Goal: Task Accomplishment & Management: Complete application form

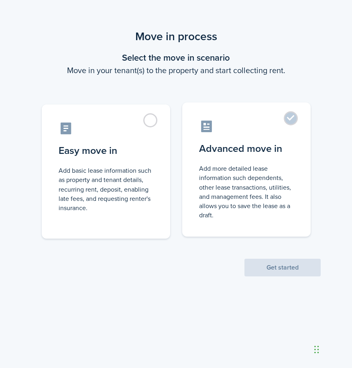
click at [254, 189] on control-radio-card-description "Add more detailed lease information such dependents, other lease transactions, …" at bounding box center [246, 192] width 95 height 56
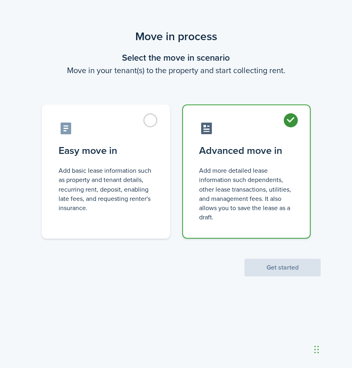
radio input "true"
click at [287, 261] on button "Get started" at bounding box center [282, 268] width 76 height 18
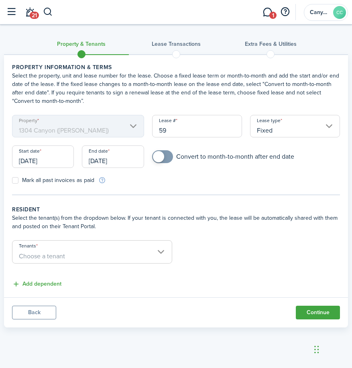
click at [53, 159] on input "[DATE]" at bounding box center [43, 156] width 62 height 22
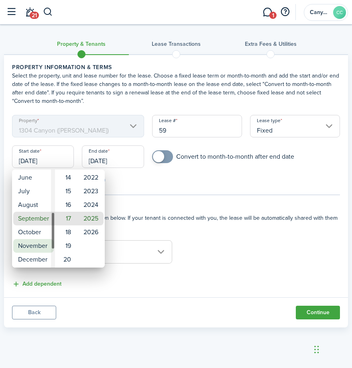
click at [33, 248] on mbsc-wheel-item "November" at bounding box center [33, 246] width 41 height 14
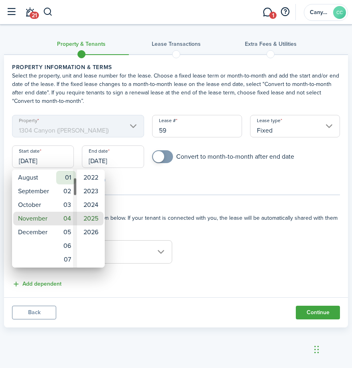
click at [72, 176] on mbsc-wheel-item "01" at bounding box center [66, 178] width 20 height 14
click at [88, 203] on mbsc-wheel-item "2024" at bounding box center [90, 205] width 25 height 14
type input "[DATE]"
click at [106, 163] on div at bounding box center [176, 184] width 481 height 496
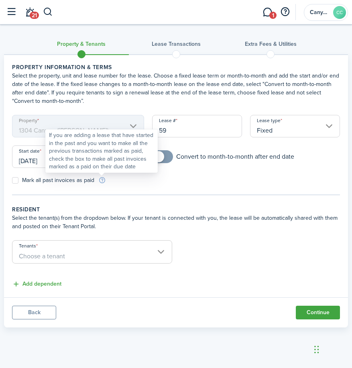
drag, startPoint x: 102, startPoint y: 175, endPoint x: 107, endPoint y: 168, distance: 9.0
click at [106, 169] on div "If you are adding a lease that have started in the past and you want to make al…" at bounding box center [101, 150] width 105 height 39
click at [143, 189] on tc-wizard-step "Property information & terms Select the property, unit and lease number for the…" at bounding box center [176, 129] width 328 height 132
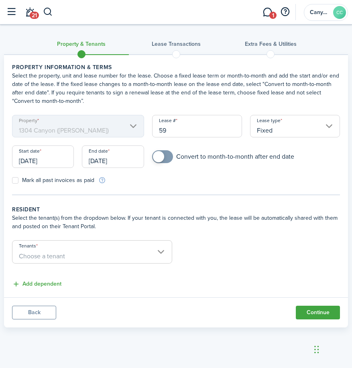
click at [117, 156] on input "[DATE]" at bounding box center [113, 156] width 62 height 22
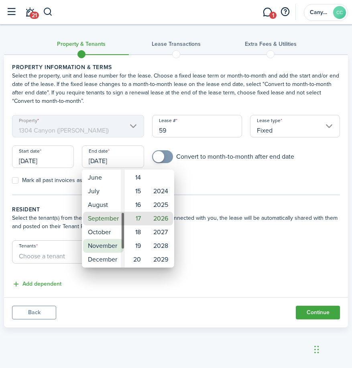
click at [102, 242] on mbsc-wheel-item "November" at bounding box center [103, 246] width 41 height 14
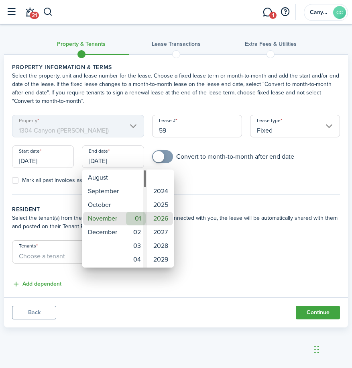
click at [136, 213] on mbsc-wheel-item "01" at bounding box center [136, 219] width 20 height 14
click at [159, 208] on mbsc-wheel-item "2025" at bounding box center [160, 205] width 25 height 14
type input "[DATE]"
click at [234, 177] on div at bounding box center [176, 184] width 481 height 496
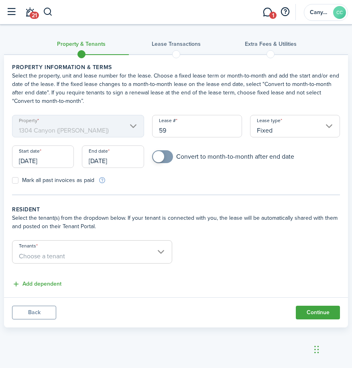
checkbox input "true"
click at [158, 154] on span at bounding box center [158, 156] width 11 height 11
click at [15, 179] on label "Mark all past invoices as paid" at bounding box center [53, 180] width 82 height 6
click at [12, 180] on input "Mark all past invoices as paid" at bounding box center [12, 180] width 0 height 0
checkbox input "true"
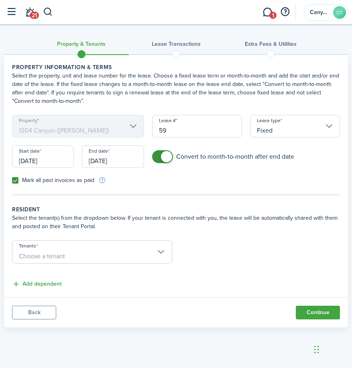
click at [149, 252] on span "Choose a tenant" at bounding box center [91, 256] width 159 height 14
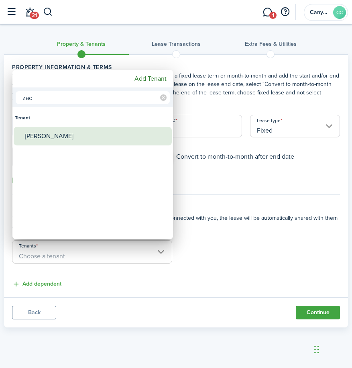
type input "zac"
click at [65, 140] on div "[PERSON_NAME]" at bounding box center [96, 136] width 142 height 18
type input "[PERSON_NAME]"
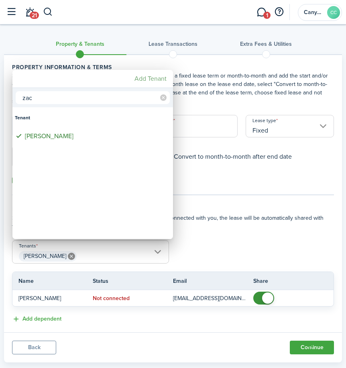
click at [143, 76] on mbsc-button "Add Tenant" at bounding box center [150, 78] width 39 height 14
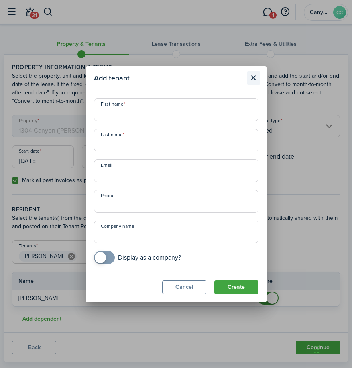
click at [256, 80] on button "Close modal" at bounding box center [254, 78] width 14 height 14
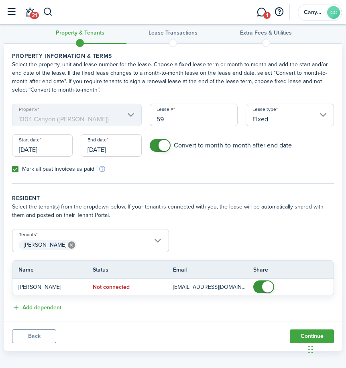
scroll to position [16, 0]
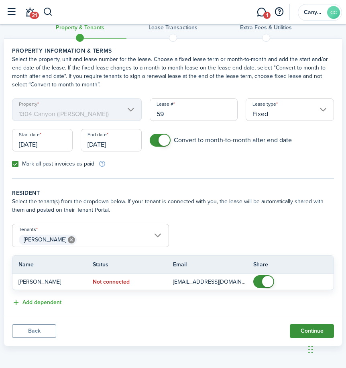
click at [310, 328] on button "Continue" at bounding box center [312, 331] width 44 height 14
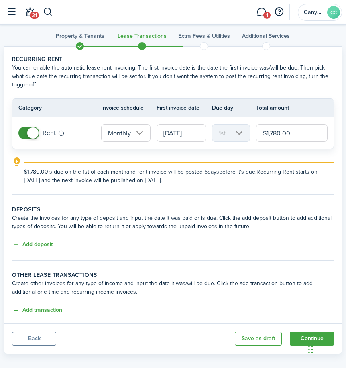
scroll to position [16, 0]
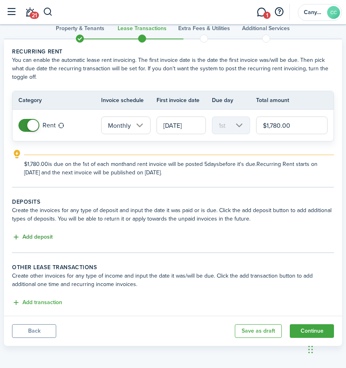
click at [27, 235] on button "Add deposit" at bounding box center [32, 236] width 41 height 9
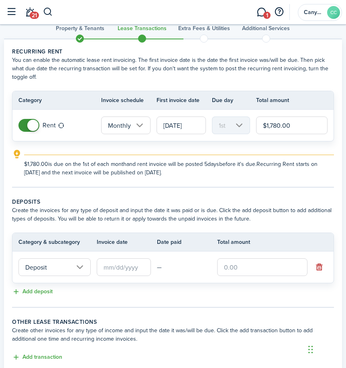
click at [60, 272] on input "Deposit" at bounding box center [54, 267] width 72 height 18
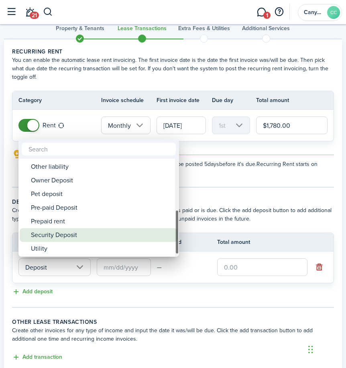
click at [81, 234] on div "Security Deposit" at bounding box center [102, 235] width 142 height 14
type input "Deposit / Security Deposit"
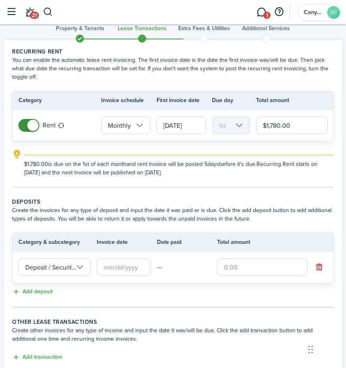
scroll to position [0, 22]
click at [110, 261] on input "text" at bounding box center [124, 267] width 54 height 18
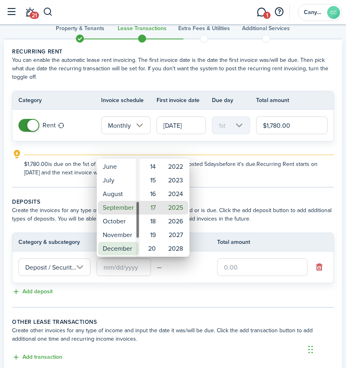
click at [120, 251] on mbsc-wheel-item "December" at bounding box center [118, 249] width 41 height 14
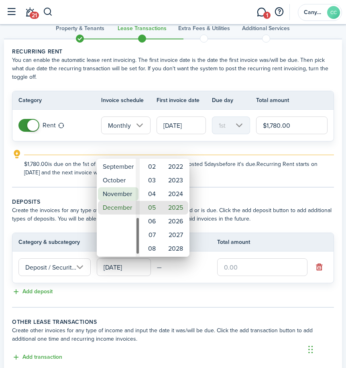
click at [114, 192] on mbsc-wheel-item "November" at bounding box center [118, 194] width 41 height 14
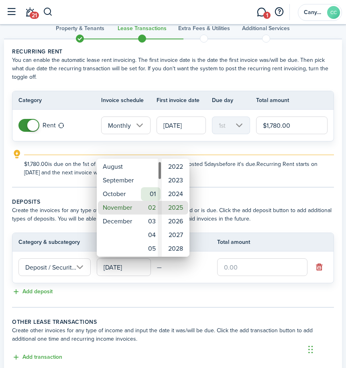
click at [153, 194] on mbsc-wheel-item "01" at bounding box center [151, 194] width 20 height 14
click at [182, 193] on mbsc-wheel-item "2024" at bounding box center [175, 194] width 25 height 14
type input "[DATE]"
click at [240, 267] on div at bounding box center [173, 184] width 474 height 496
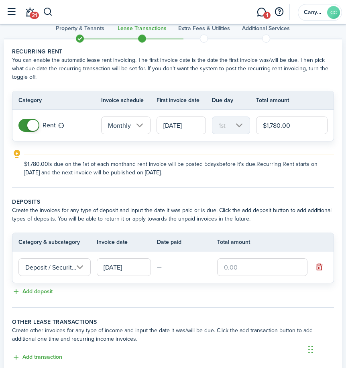
click at [237, 267] on input "text" at bounding box center [262, 267] width 90 height 18
type input "$890.00"
click at [213, 270] on td "—" at bounding box center [187, 267] width 60 height 12
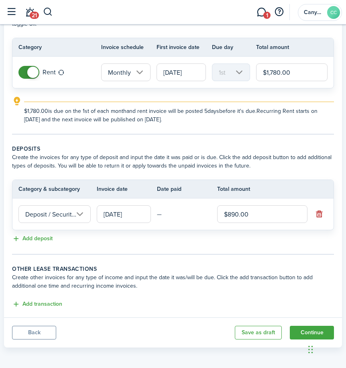
scroll to position [70, 0]
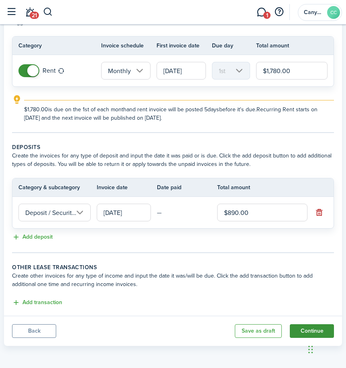
click at [303, 326] on button "Continue" at bounding box center [312, 331] width 44 height 14
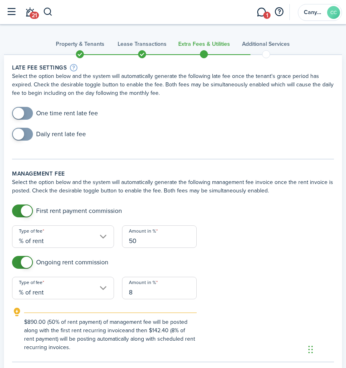
checkbox input "true"
click at [19, 133] on span at bounding box center [18, 133] width 11 height 11
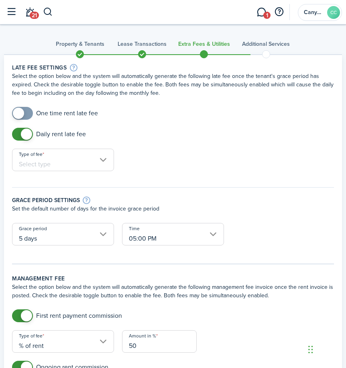
click at [76, 157] on input "Type of fee" at bounding box center [63, 160] width 102 height 22
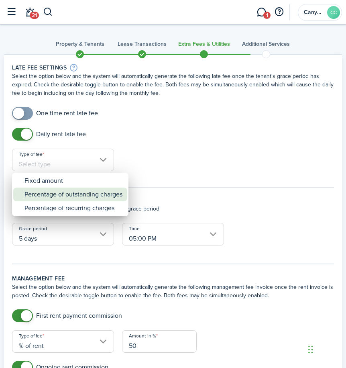
click at [90, 191] on div "Percentage of outstanding charges" at bounding box center [73, 194] width 98 height 14
type input "Percentage of outstanding charges"
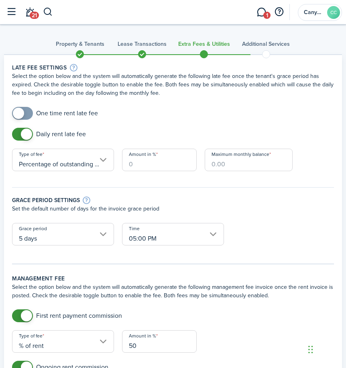
scroll to position [0, 18]
click at [154, 159] on input "Amount in %" at bounding box center [159, 160] width 75 height 22
type input "5"
click at [315, 210] on p "Set the default number of days for the invoice grace period" at bounding box center [173, 208] width 322 height 8
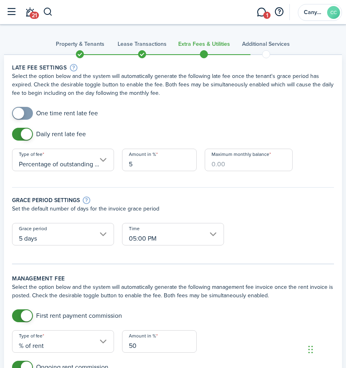
click at [98, 235] on input "5 days" at bounding box center [63, 234] width 102 height 22
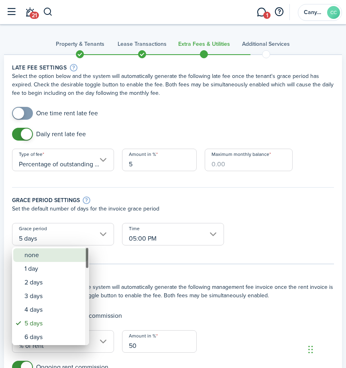
click at [41, 255] on div "none" at bounding box center [53, 255] width 59 height 14
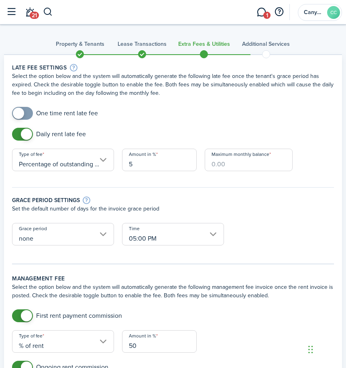
click at [112, 234] on input "none" at bounding box center [63, 234] width 102 height 22
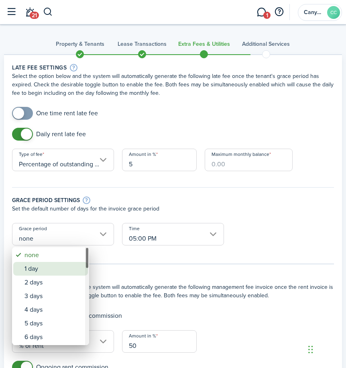
click at [56, 265] on div "1 day" at bounding box center [53, 269] width 59 height 14
type input "1 day"
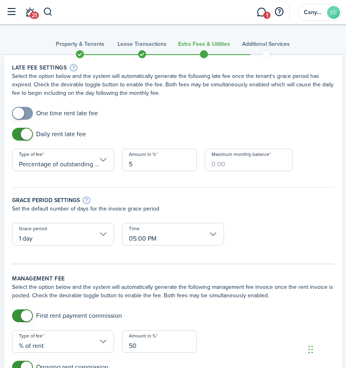
click at [283, 241] on form "One time rent late fee Daily rent late fee Type of fee Percentage of outstandin…" at bounding box center [173, 180] width 330 height 147
click at [230, 165] on input "Maximum monthly balance" at bounding box center [249, 160] width 88 height 22
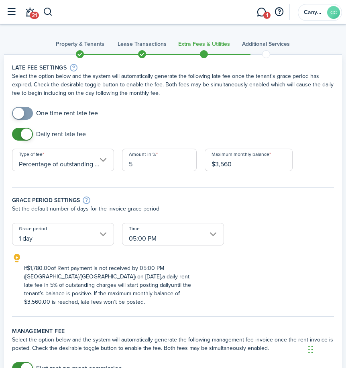
type input "$3,560.00"
click at [244, 181] on div "Grace period settings Set the default number of days for the invoice grace peri…" at bounding box center [173, 201] width 330 height 44
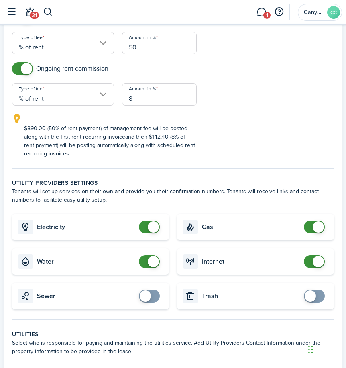
scroll to position [361, 0]
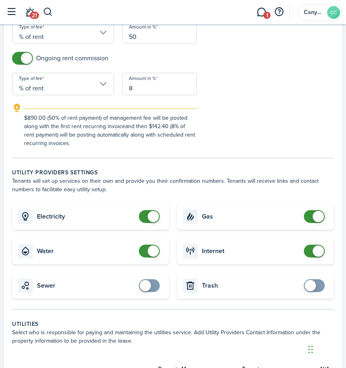
checkbox input "true"
click at [142, 281] on span at bounding box center [145, 285] width 11 height 11
checkbox input "true"
click at [311, 286] on span at bounding box center [310, 285] width 11 height 11
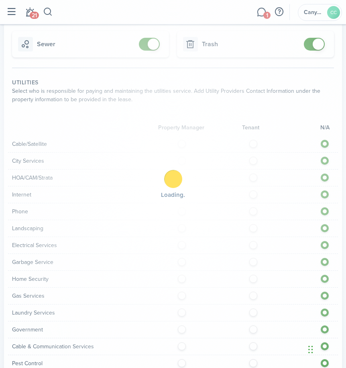
scroll to position [642, 0]
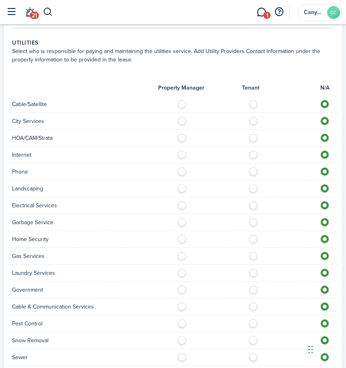
click at [255, 104] on label at bounding box center [255, 102] width 14 height 4
radio input "true"
click at [256, 120] on label at bounding box center [255, 119] width 14 height 4
radio input "true"
click at [253, 137] on label at bounding box center [255, 136] width 14 height 4
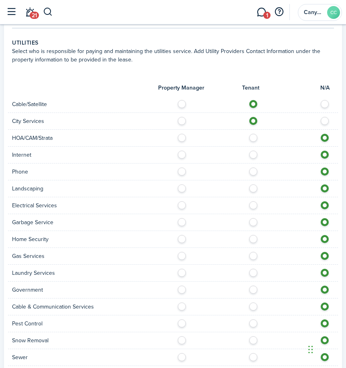
radio input "true"
click at [252, 153] on label at bounding box center [255, 153] width 14 height 4
radio input "true"
click at [254, 171] on label at bounding box center [255, 169] width 14 height 4
radio input "true"
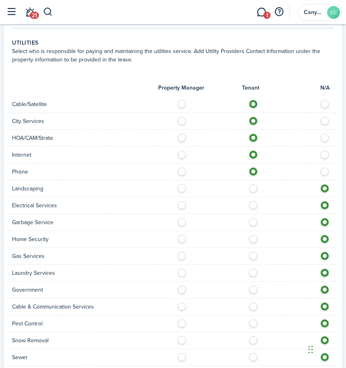
click at [254, 186] on label at bounding box center [255, 186] width 14 height 4
radio input "true"
click at [253, 205] on label at bounding box center [255, 203] width 14 height 4
radio input "true"
click at [252, 222] on label at bounding box center [255, 220] width 14 height 4
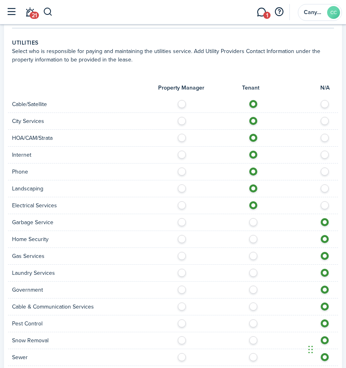
radio input "true"
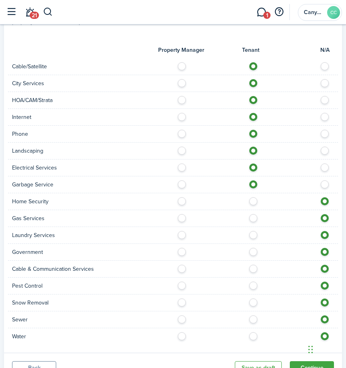
scroll to position [717, 0]
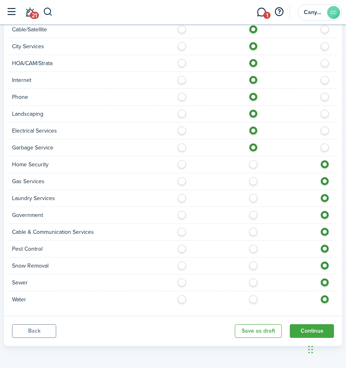
click at [252, 164] on label at bounding box center [255, 162] width 14 height 4
radio input "true"
click at [251, 179] on label at bounding box center [255, 179] width 14 height 4
radio input "true"
click at [253, 198] on label at bounding box center [255, 196] width 14 height 4
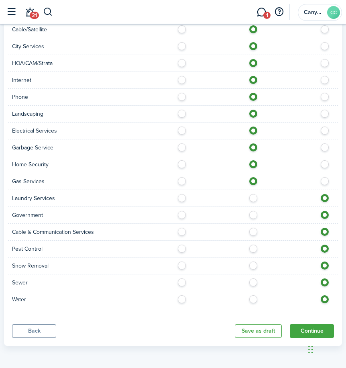
radio input "true"
click at [255, 215] on label at bounding box center [255, 213] width 14 height 4
radio input "true"
click at [253, 230] on label at bounding box center [255, 230] width 14 height 4
radio input "true"
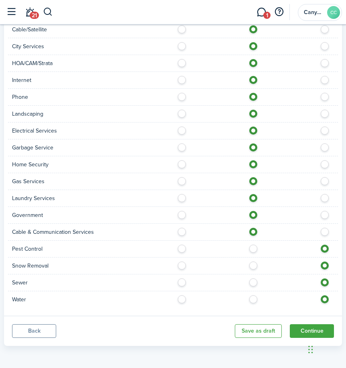
click at [253, 245] on label at bounding box center [255, 246] width 14 height 4
radio input "true"
click at [251, 265] on label at bounding box center [255, 263] width 14 height 4
radio input "true"
click at [253, 280] on label at bounding box center [255, 280] width 14 height 4
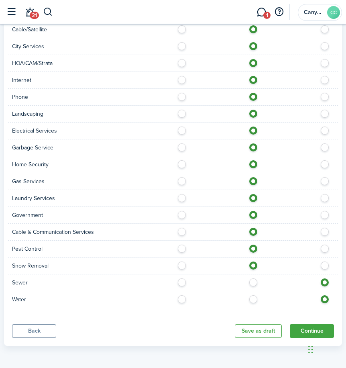
radio input "true"
click at [253, 298] on label at bounding box center [255, 297] width 14 height 4
radio input "true"
click at [303, 326] on button "Continue" at bounding box center [312, 331] width 44 height 14
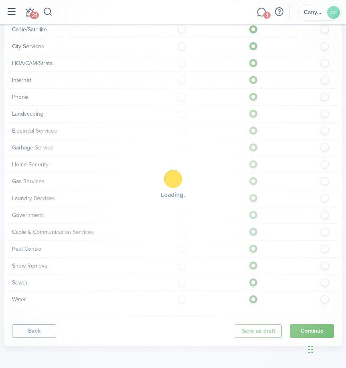
click at [306, 319] on div "Loading" at bounding box center [173, 184] width 346 height 368
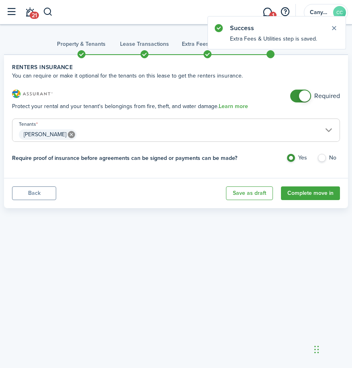
checkbox input "false"
click at [304, 100] on span at bounding box center [304, 95] width 11 height 11
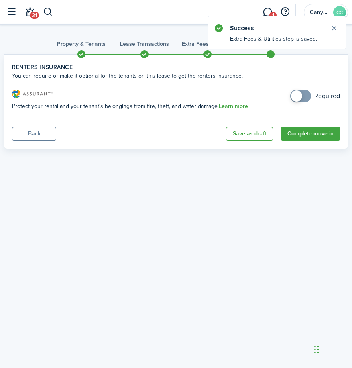
click at [51, 127] on button "Back" at bounding box center [34, 134] width 44 height 14
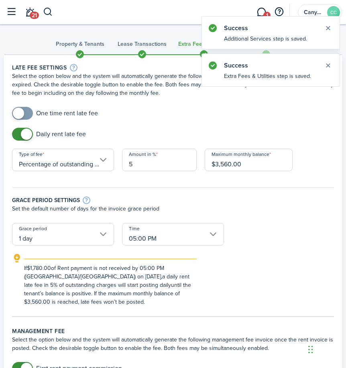
click at [45, 132] on input "checkbox" at bounding box center [49, 134] width 74 height 13
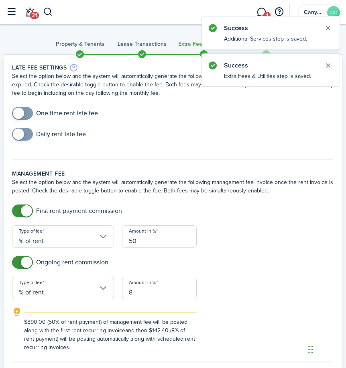
checkbox input "true"
click at [23, 133] on span at bounding box center [18, 133] width 11 height 11
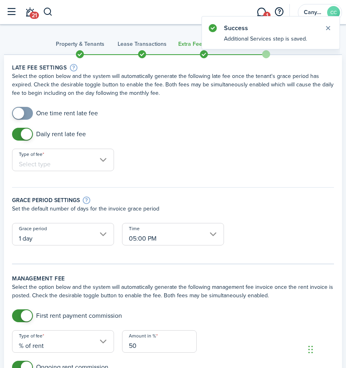
click at [97, 156] on input "Type of fee" at bounding box center [63, 160] width 102 height 22
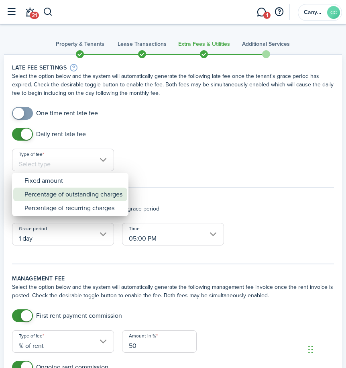
click at [80, 197] on div "Percentage of outstanding charges" at bounding box center [73, 194] width 98 height 14
type input "Percentage of outstanding charges"
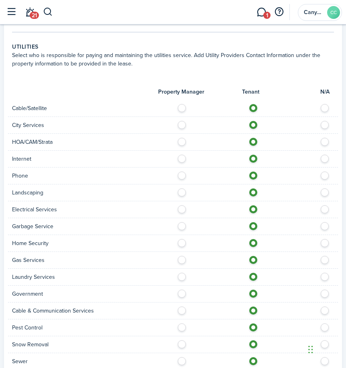
scroll to position [717, 0]
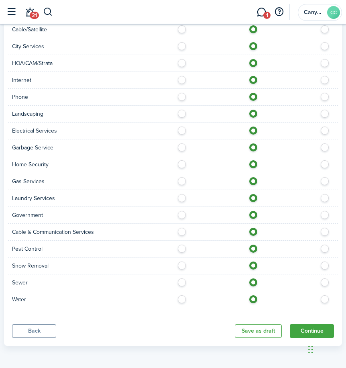
click at [34, 328] on button "Back" at bounding box center [34, 331] width 44 height 14
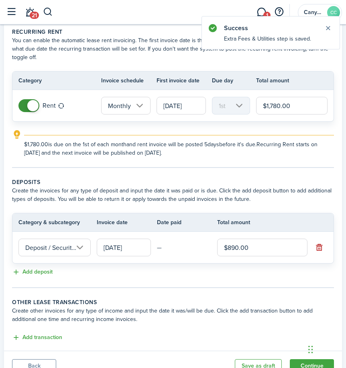
scroll to position [70, 0]
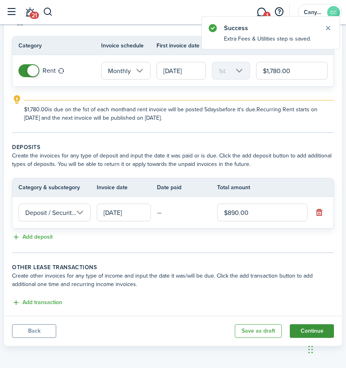
click at [314, 328] on button "Continue" at bounding box center [312, 331] width 44 height 14
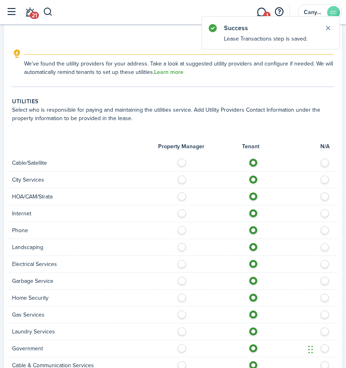
scroll to position [763, 0]
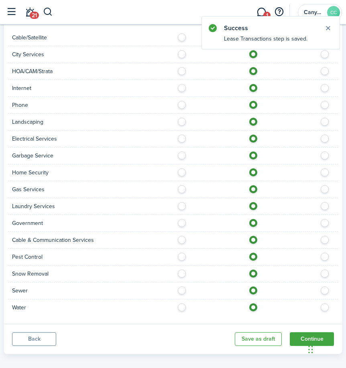
click at [310, 338] on div "Chat Widget" at bounding box center [326, 348] width 40 height 39
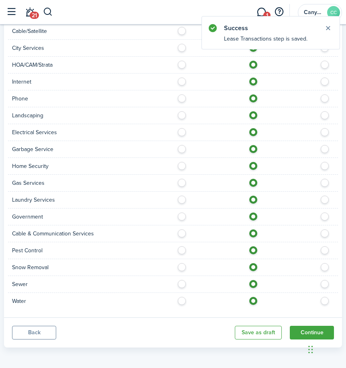
scroll to position [771, 0]
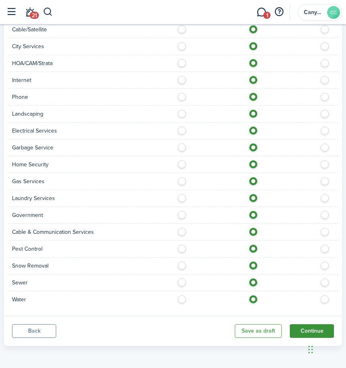
click at [304, 332] on button "Continue" at bounding box center [312, 331] width 44 height 14
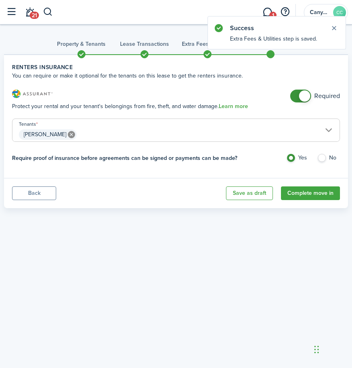
click at [308, 85] on lease-classic-insurance "Renters Insurance You can require or make it optional for the tenants on this l…" at bounding box center [176, 116] width 328 height 107
checkbox input "false"
click at [304, 93] on span at bounding box center [304, 95] width 11 height 11
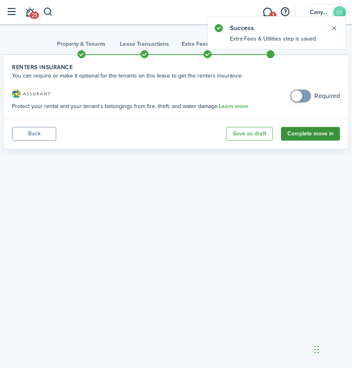
click at [312, 136] on button "Complete move in" at bounding box center [310, 134] width 59 height 14
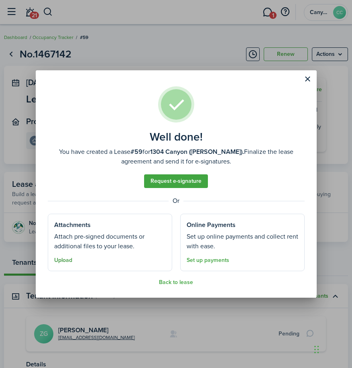
click at [67, 259] on button "Upload" at bounding box center [63, 260] width 18 height 6
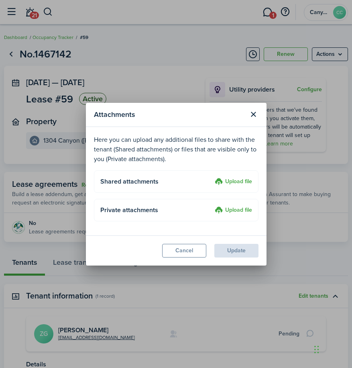
click at [243, 183] on label "Upload file" at bounding box center [233, 182] width 37 height 10
click at [212, 177] on input "Upload file" at bounding box center [212, 177] width 0 height 0
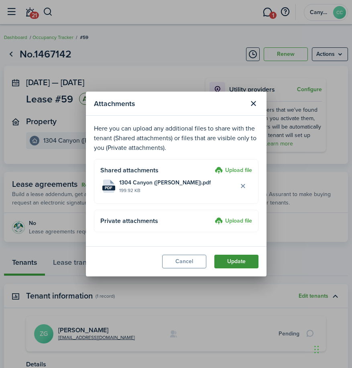
click at [238, 258] on button "Update" at bounding box center [236, 262] width 44 height 14
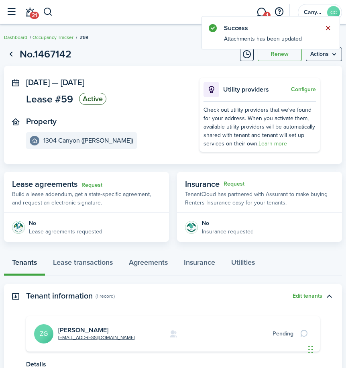
click at [326, 29] on button "Close notify" at bounding box center [327, 27] width 11 height 11
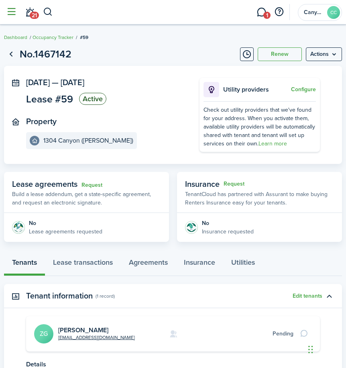
click at [12, 12] on button "button" at bounding box center [11, 11] width 15 height 15
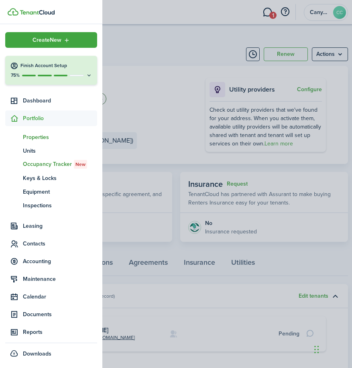
click at [37, 136] on span "Properties" at bounding box center [60, 137] width 74 height 8
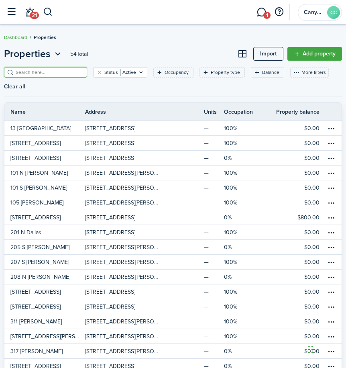
click at [55, 74] on input "search" at bounding box center [49, 73] width 71 height 8
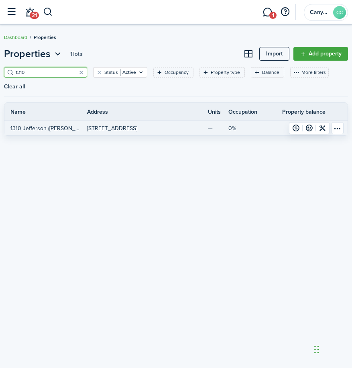
type input "1310"
click at [137, 126] on p "[STREET_ADDRESS]" at bounding box center [112, 128] width 50 height 8
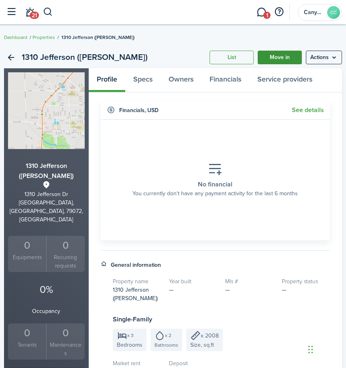
click at [269, 63] on link "Move in" at bounding box center [280, 58] width 44 height 14
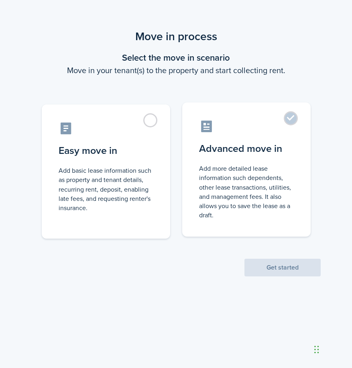
click at [270, 180] on control-radio-card-description "Add more detailed lease information such dependents, other lease transactions, …" at bounding box center [246, 192] width 95 height 56
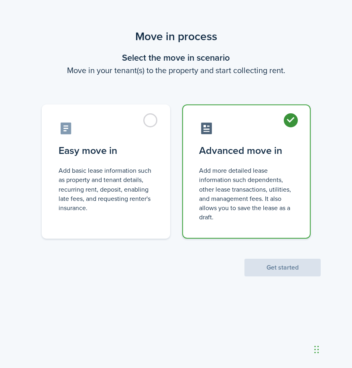
radio input "true"
click at [280, 267] on button "Get started" at bounding box center [282, 268] width 76 height 18
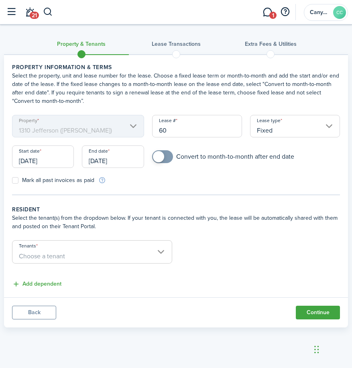
checkbox input "true"
click at [159, 157] on span at bounding box center [158, 156] width 11 height 11
click at [18, 181] on label "Mark all past invoices as paid" at bounding box center [53, 180] width 82 height 6
click at [12, 181] on input "Mark all past invoices as paid" at bounding box center [12, 180] width 0 height 0
checkbox input "true"
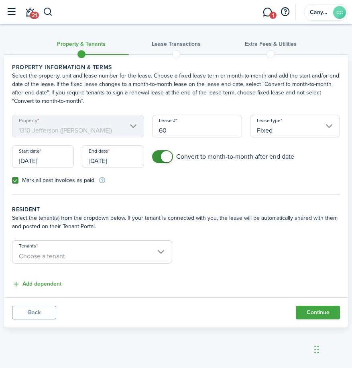
click at [52, 163] on input "[DATE]" at bounding box center [43, 156] width 62 height 22
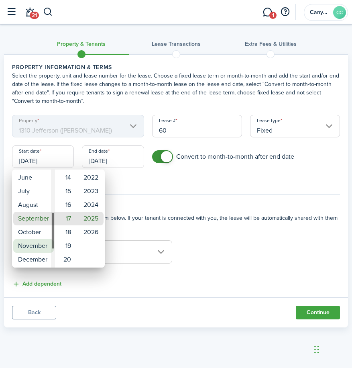
click at [36, 242] on mbsc-wheel-item "November" at bounding box center [33, 246] width 41 height 14
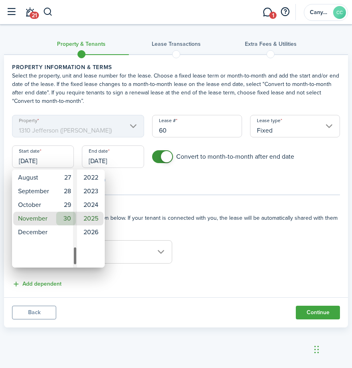
click at [70, 219] on mbsc-wheel-item "30" at bounding box center [66, 219] width 20 height 14
click at [88, 205] on mbsc-wheel-item "2024" at bounding box center [90, 205] width 25 height 14
type input "[DATE]"
click at [112, 163] on div at bounding box center [176, 184] width 481 height 496
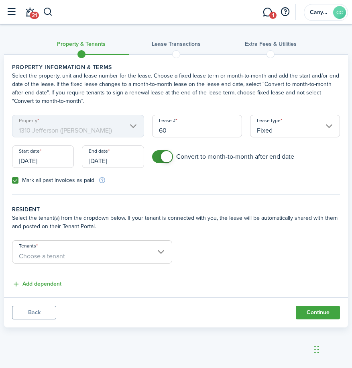
click at [112, 163] on input "[DATE]" at bounding box center [113, 156] width 62 height 22
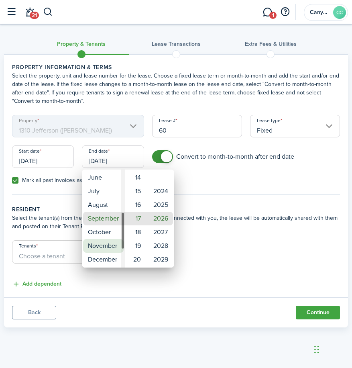
click at [109, 241] on mbsc-wheel-item "November" at bounding box center [103, 246] width 41 height 14
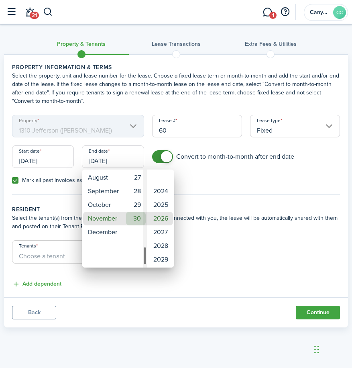
click at [141, 218] on mbsc-wheel-item "30" at bounding box center [136, 219] width 20 height 14
click at [156, 208] on mbsc-wheel-item "2025" at bounding box center [160, 205] width 25 height 14
type input "[DATE]"
click at [220, 198] on div at bounding box center [176, 184] width 481 height 496
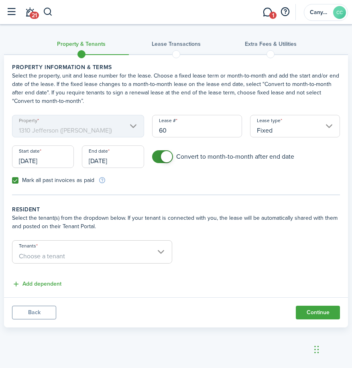
click at [133, 254] on span "Choose a tenant" at bounding box center [91, 256] width 159 height 14
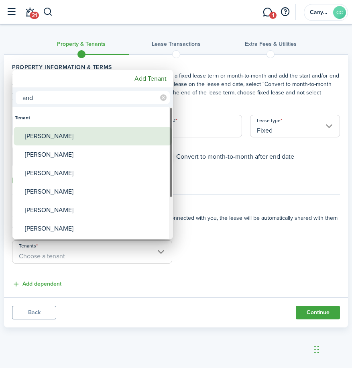
type input "and"
click at [42, 136] on div "[PERSON_NAME]" at bounding box center [96, 136] width 142 height 18
type input "[PERSON_NAME]"
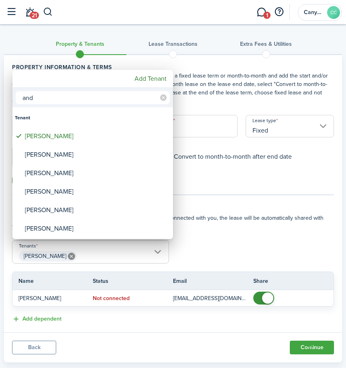
click at [216, 178] on div at bounding box center [173, 184] width 474 height 496
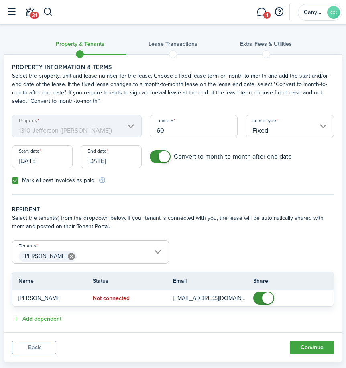
scroll to position [16, 0]
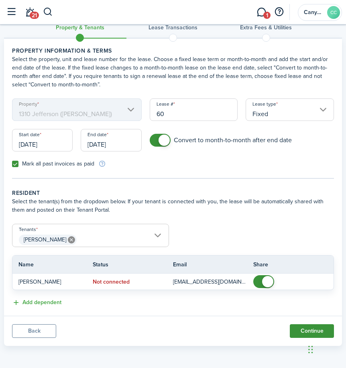
click at [313, 328] on button "Continue" at bounding box center [312, 331] width 44 height 14
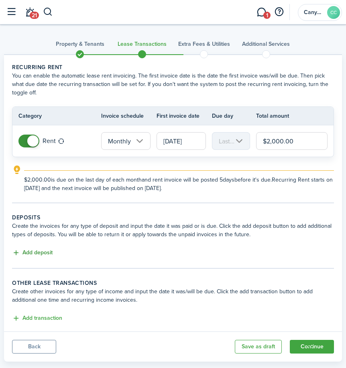
click at [25, 252] on button "Add deposit" at bounding box center [32, 252] width 41 height 9
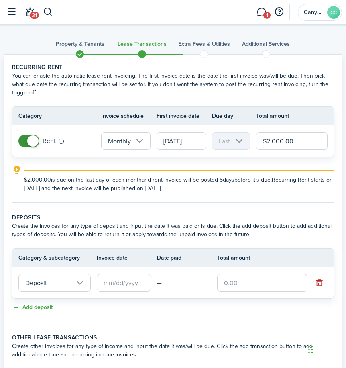
click at [50, 280] on input "Deposit" at bounding box center [54, 283] width 72 height 18
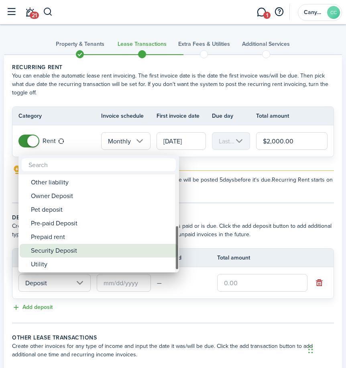
click at [69, 247] on div "Security Deposit" at bounding box center [102, 251] width 142 height 14
type input "Deposit / Security Deposit"
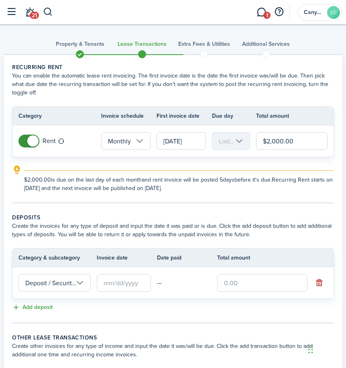
scroll to position [0, 22]
click at [119, 281] on input "text" at bounding box center [124, 283] width 54 height 18
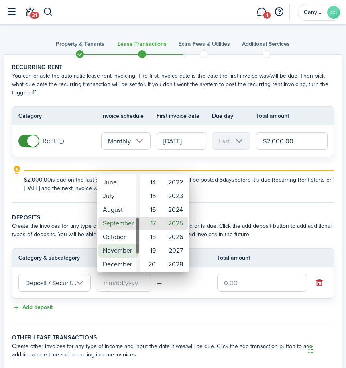
click at [122, 248] on mbsc-wheel-item "November" at bounding box center [118, 251] width 41 height 14
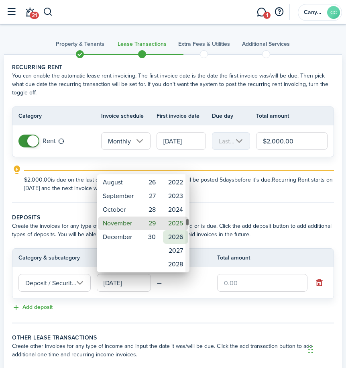
scroll to position [1, 0]
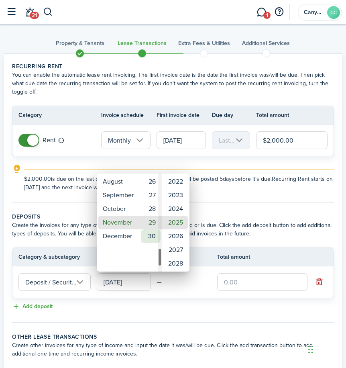
click at [151, 235] on mbsc-wheel-item "30" at bounding box center [151, 236] width 20 height 14
click at [179, 206] on mbsc-wheel-item "2024" at bounding box center [175, 209] width 25 height 14
type input "[DATE]"
click at [276, 253] on div at bounding box center [173, 184] width 474 height 496
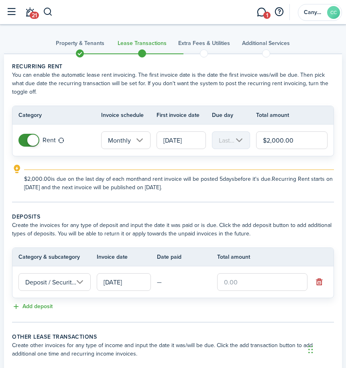
click at [246, 279] on input "text" at bounding box center [262, 282] width 90 height 18
type input "$1,200.00"
click at [234, 308] on div "Add deposit" at bounding box center [173, 307] width 322 height 10
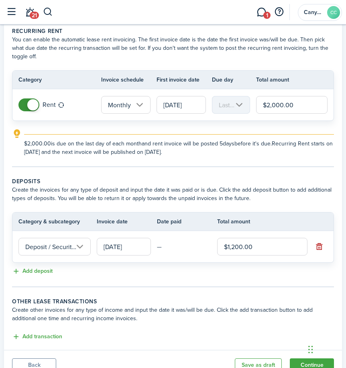
scroll to position [70, 0]
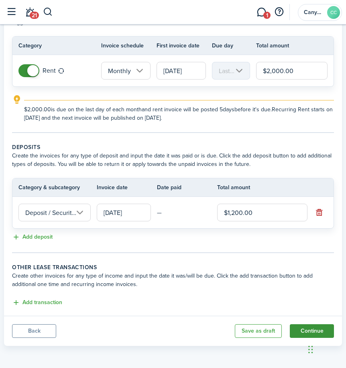
click at [310, 328] on button "Continue" at bounding box center [312, 331] width 44 height 14
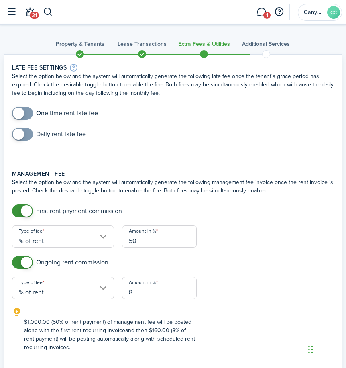
checkbox input "true"
click at [22, 136] on span at bounding box center [18, 133] width 11 height 11
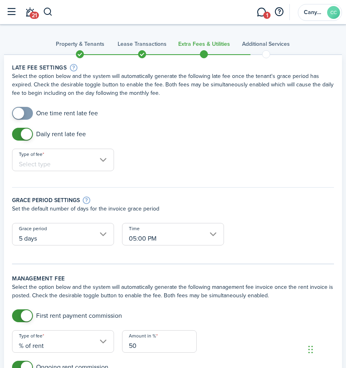
click at [43, 161] on input "Type of fee" at bounding box center [63, 160] width 102 height 22
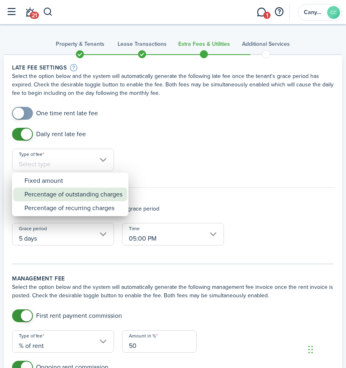
click at [66, 195] on div "Percentage of outstanding charges" at bounding box center [73, 194] width 98 height 14
type input "Percentage of outstanding charges"
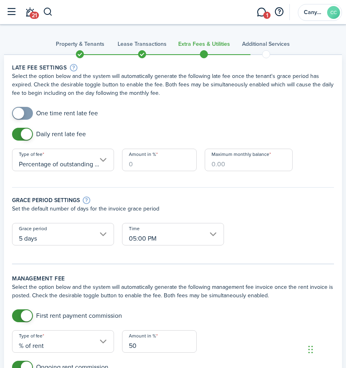
click at [150, 167] on input "Amount in %" at bounding box center [159, 160] width 75 height 22
type input "5"
click at [227, 165] on input "Maximum monthly balance" at bounding box center [249, 160] width 88 height 22
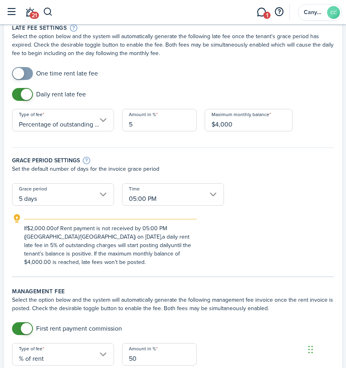
scroll to position [40, 0]
click at [102, 196] on input "5 days" at bounding box center [63, 194] width 102 height 22
type input "$4,000.00"
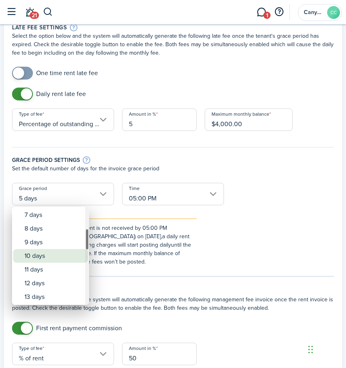
click at [61, 256] on div "10 days" at bounding box center [53, 256] width 59 height 14
type input "10 days"
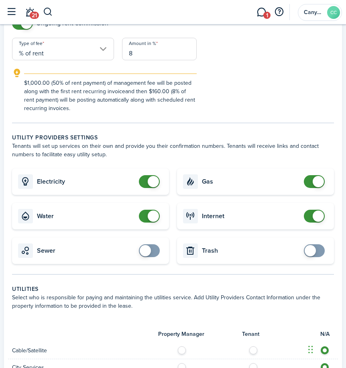
scroll to position [401, 0]
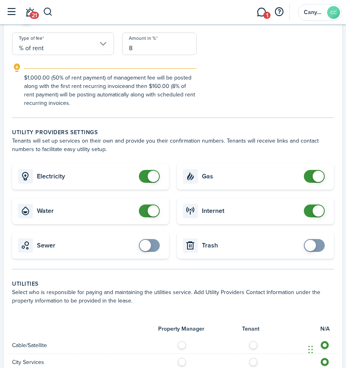
checkbox input "true"
click at [153, 248] on span at bounding box center [149, 245] width 8 height 13
checkbox input "true"
click at [312, 249] on span at bounding box center [310, 245] width 11 height 11
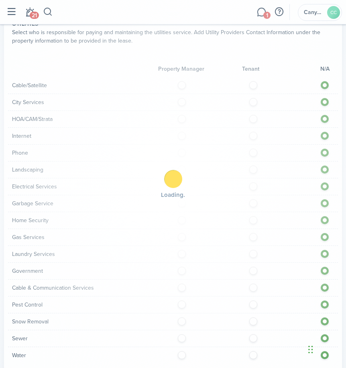
scroll to position [682, 0]
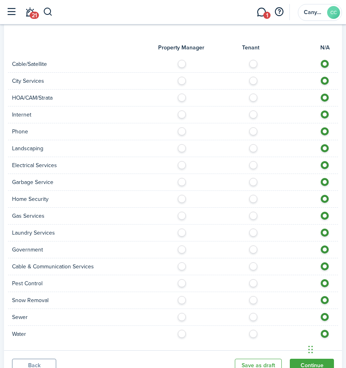
click at [254, 64] on label at bounding box center [255, 62] width 14 height 4
radio input "true"
click at [253, 78] on label at bounding box center [255, 79] width 14 height 4
radio input "true"
click at [253, 98] on label at bounding box center [255, 96] width 14 height 4
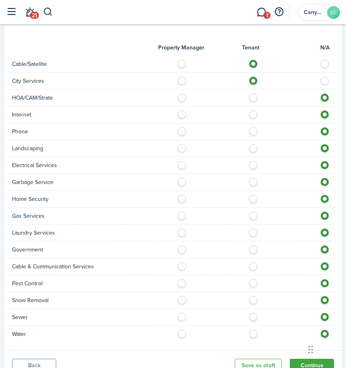
radio input "true"
drag, startPoint x: 253, startPoint y: 114, endPoint x: 253, endPoint y: 119, distance: 4.4
click at [253, 114] on label at bounding box center [255, 112] width 14 height 4
radio input "true"
click at [251, 135] on div at bounding box center [255, 131] width 165 height 8
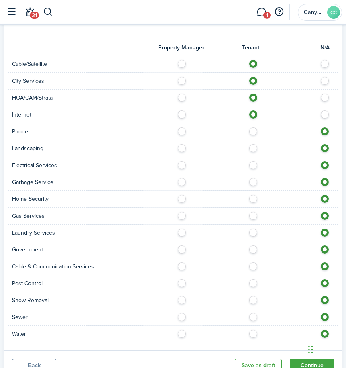
click at [251, 131] on label at bounding box center [255, 129] width 14 height 4
radio input "true"
click at [254, 148] on label at bounding box center [255, 146] width 14 height 4
radio input "true"
click at [254, 163] on label at bounding box center [255, 163] width 14 height 4
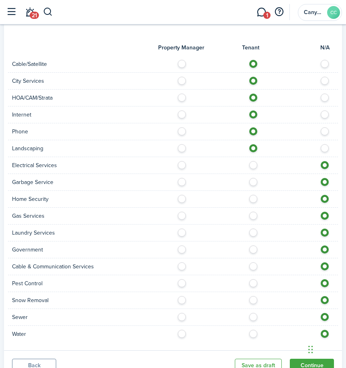
radio input "true"
click at [255, 181] on label at bounding box center [255, 180] width 14 height 4
radio input "true"
click at [252, 198] on label at bounding box center [255, 197] width 14 height 4
radio input "true"
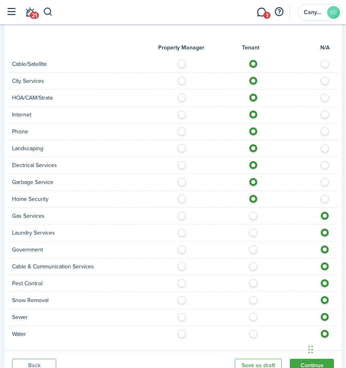
click at [254, 216] on label at bounding box center [255, 214] width 14 height 4
radio input "true"
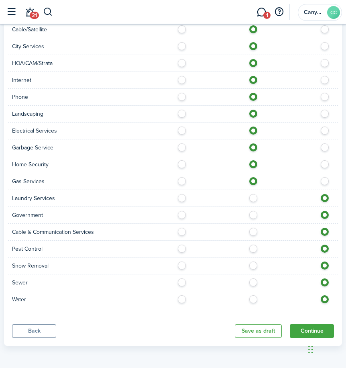
click at [252, 198] on label at bounding box center [255, 196] width 14 height 4
radio input "true"
click at [252, 215] on label at bounding box center [255, 213] width 14 height 4
radio input "true"
drag, startPoint x: 254, startPoint y: 231, endPoint x: 255, endPoint y: 236, distance: 5.7
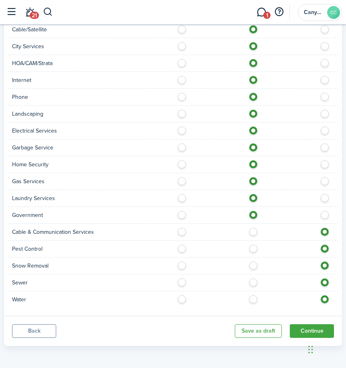
click at [254, 232] on label at bounding box center [255, 230] width 14 height 4
radio input "true"
click at [254, 247] on label at bounding box center [255, 246] width 14 height 4
radio input "true"
click at [252, 263] on label at bounding box center [255, 263] width 14 height 4
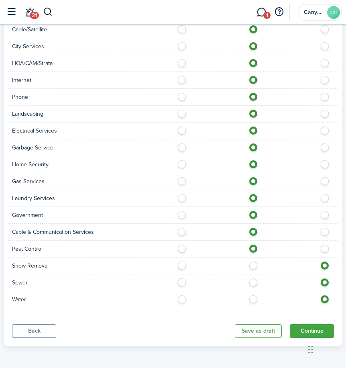
radio input "true"
click at [254, 281] on label at bounding box center [255, 280] width 14 height 4
radio input "true"
click at [254, 299] on label at bounding box center [255, 297] width 14 height 4
radio input "true"
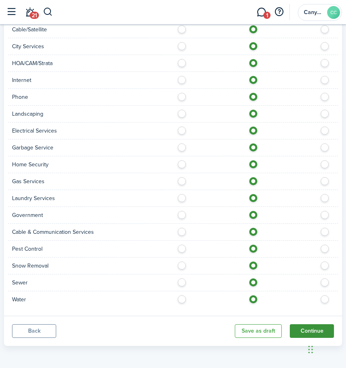
click at [310, 328] on button "Continue" at bounding box center [312, 331] width 44 height 14
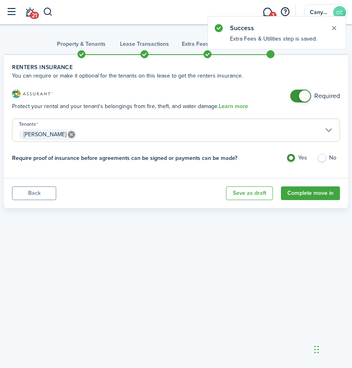
checkbox input "false"
click at [297, 92] on span at bounding box center [301, 96] width 8 height 13
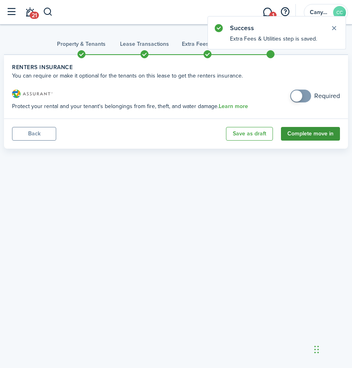
click at [308, 135] on button "Complete move in" at bounding box center [310, 134] width 59 height 14
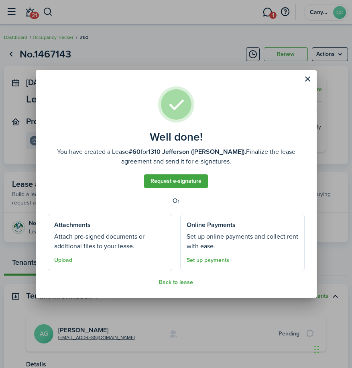
click at [62, 264] on span "Upload" at bounding box center [63, 259] width 18 height 9
click at [62, 262] on button "Upload" at bounding box center [63, 260] width 18 height 6
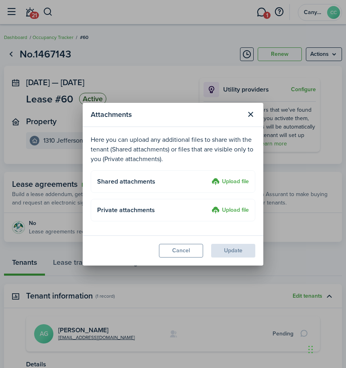
click at [237, 182] on label "Upload file" at bounding box center [230, 182] width 37 height 10
click at [209, 177] on input "Upload file" at bounding box center [209, 177] width 0 height 0
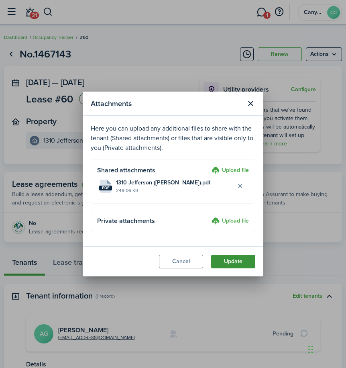
click at [240, 260] on button "Update" at bounding box center [233, 262] width 44 height 14
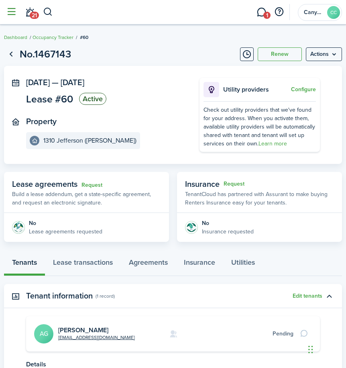
click at [15, 18] on button "button" at bounding box center [11, 11] width 15 height 15
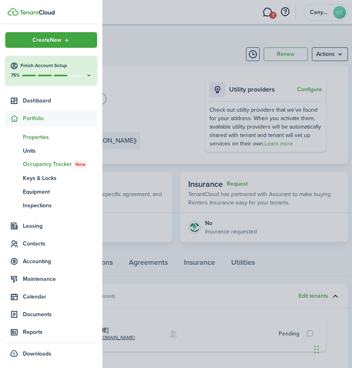
click at [38, 138] on span "Properties" at bounding box center [60, 137] width 74 height 8
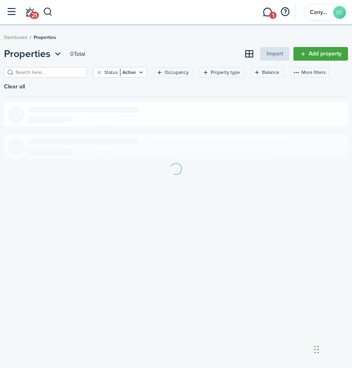
click at [65, 69] on input "search" at bounding box center [49, 73] width 71 height 8
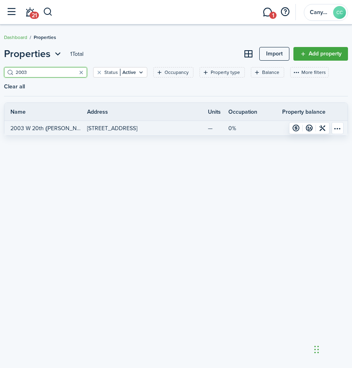
type input "2003"
click at [153, 133] on link "[STREET_ADDRESS]" at bounding box center [128, 128] width 83 height 14
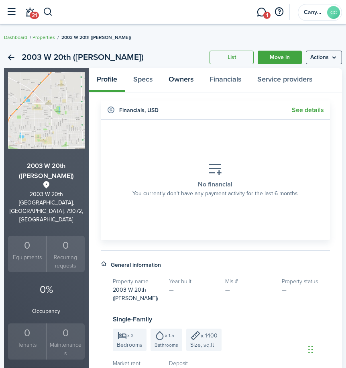
click at [194, 81] on link "Owners" at bounding box center [181, 80] width 41 height 24
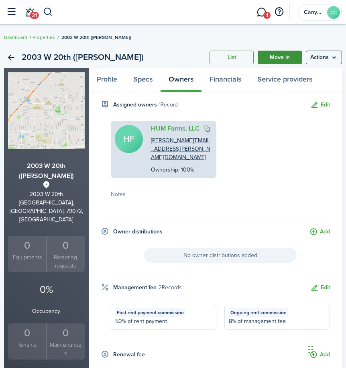
click at [288, 53] on link "Move in" at bounding box center [280, 58] width 44 height 14
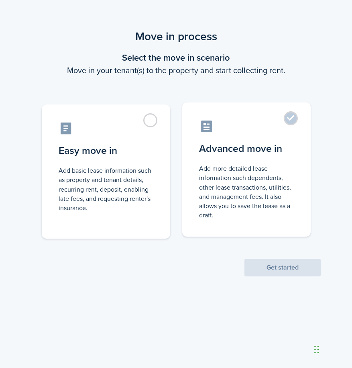
click at [246, 155] on control-radio-card-title "Advanced move in" at bounding box center [246, 148] width 95 height 14
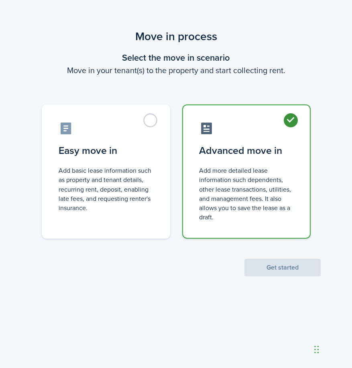
radio input "true"
click at [280, 261] on button "Get started" at bounding box center [282, 268] width 76 height 18
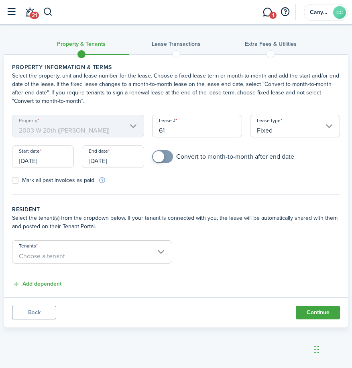
checkbox input "true"
click at [163, 162] on span at bounding box center [163, 156] width 8 height 13
click at [18, 182] on label "Mark all past invoices as paid" at bounding box center [53, 180] width 82 height 6
click at [12, 181] on input "Mark all past invoices as paid" at bounding box center [12, 180] width 0 height 0
checkbox input "true"
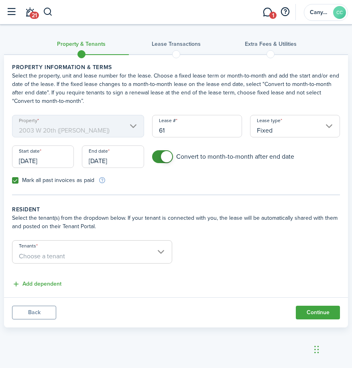
click at [53, 163] on input "[DATE]" at bounding box center [43, 156] width 62 height 22
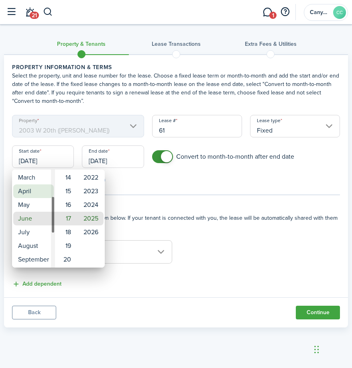
click at [36, 187] on mbsc-wheel-item "April" at bounding box center [33, 191] width 41 height 14
click at [35, 200] on mbsc-wheel-item "March" at bounding box center [33, 205] width 41 height 14
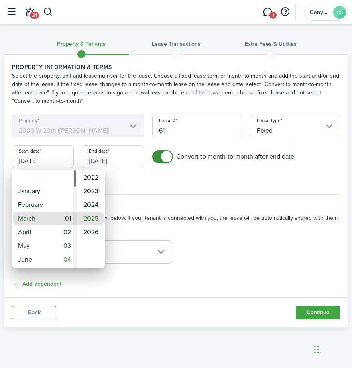
type input "[DATE]"
click at [69, 221] on mbsc-wheel-item "01" at bounding box center [66, 219] width 20 height 14
click at [125, 160] on div at bounding box center [176, 184] width 481 height 496
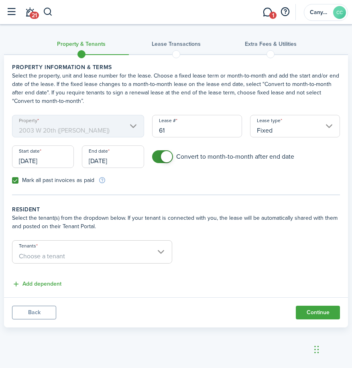
click at [126, 161] on input "[DATE]" at bounding box center [113, 156] width 62 height 22
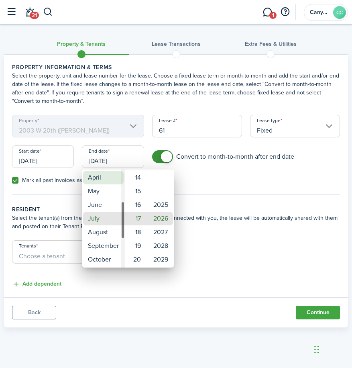
click at [107, 181] on mbsc-wheel-item "April" at bounding box center [103, 178] width 41 height 14
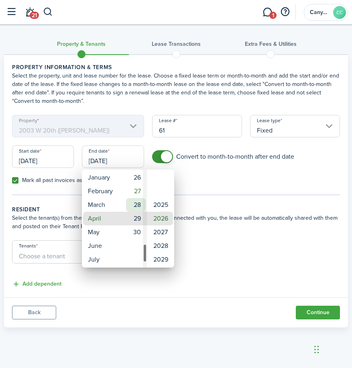
type input "[DATE]"
click at [137, 214] on mbsc-wheel-item "30" at bounding box center [136, 219] width 20 height 14
click at [161, 214] on mbsc-wheel-item "2026" at bounding box center [160, 219] width 25 height 14
click at [223, 188] on div at bounding box center [176, 184] width 481 height 496
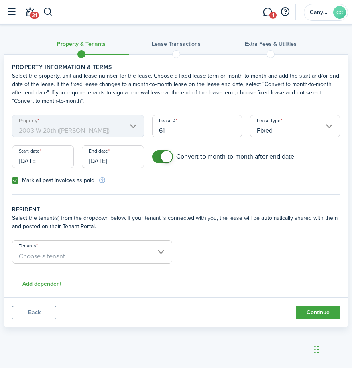
click at [157, 257] on span "Choose a tenant" at bounding box center [91, 256] width 159 height 14
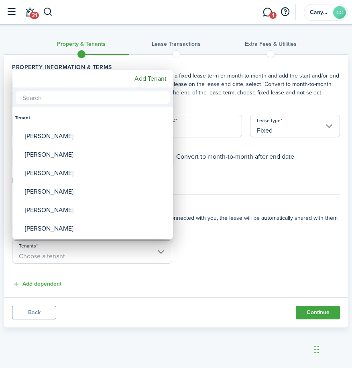
click at [59, 101] on input "text" at bounding box center [93, 97] width 154 height 13
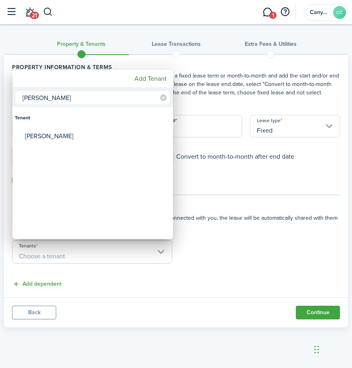
type input "[PERSON_NAME]"
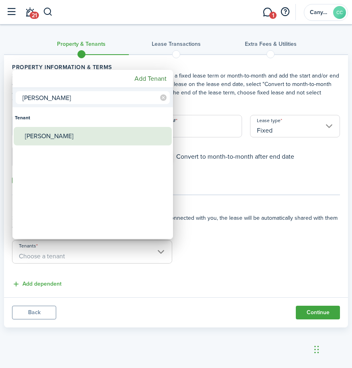
click at [57, 141] on div "[PERSON_NAME]" at bounding box center [96, 136] width 142 height 18
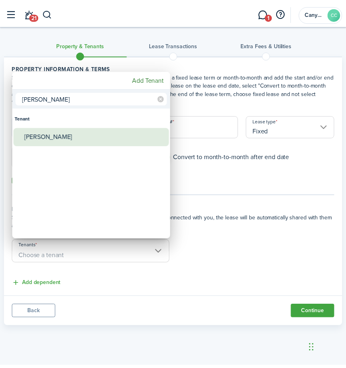
type input "[PERSON_NAME]"
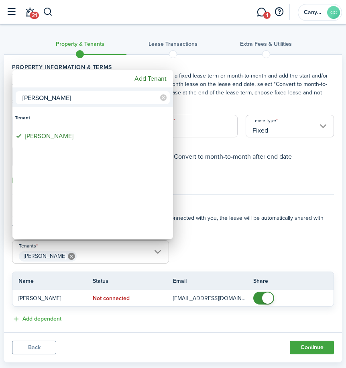
click at [222, 168] on div at bounding box center [173, 184] width 474 height 496
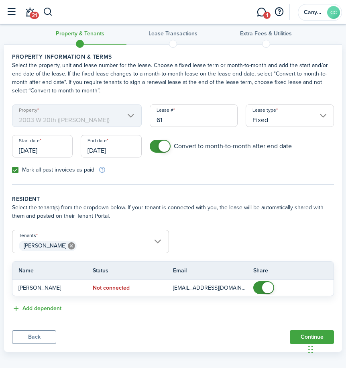
scroll to position [16, 0]
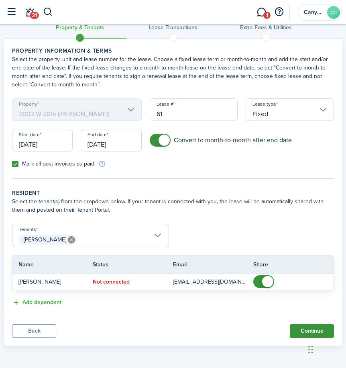
click at [302, 326] on button "Continue" at bounding box center [312, 331] width 44 height 14
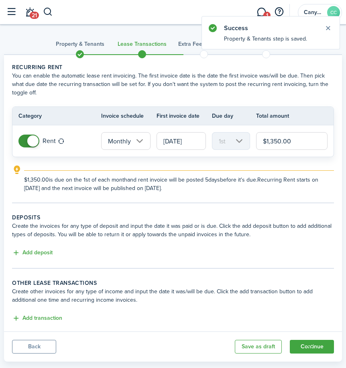
click at [57, 254] on div "Add deposit" at bounding box center [173, 253] width 322 height 10
click at [55, 255] on div "Add deposit" at bounding box center [173, 253] width 322 height 10
click at [47, 254] on button "Add deposit" at bounding box center [32, 252] width 41 height 9
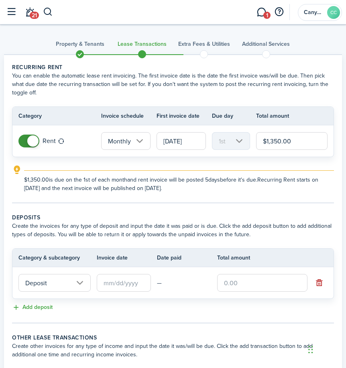
click at [53, 285] on input "Deposit" at bounding box center [54, 283] width 72 height 18
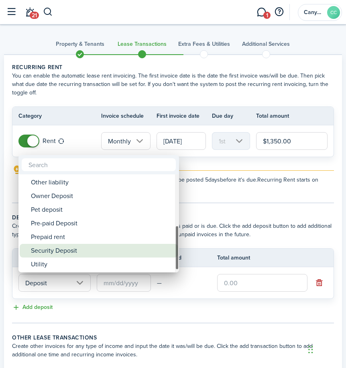
click at [62, 252] on div "Security Deposit" at bounding box center [102, 251] width 142 height 14
type input "Deposit / Security Deposit"
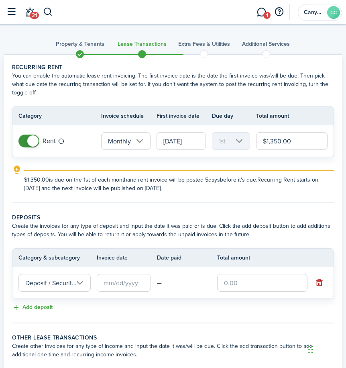
scroll to position [0, 22]
click at [112, 282] on input "text" at bounding box center [124, 283] width 54 height 18
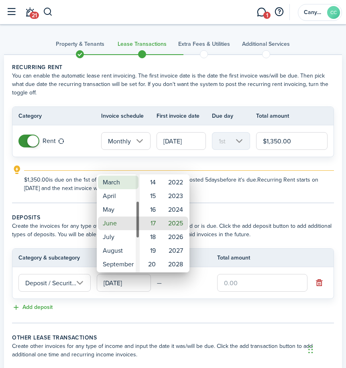
click at [119, 180] on mbsc-wheel-item "March" at bounding box center [118, 182] width 41 height 14
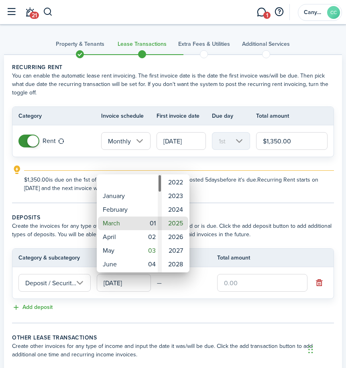
type input "[DATE]"
click at [244, 211] on div at bounding box center [173, 184] width 474 height 496
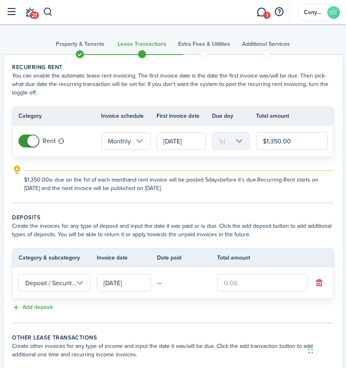
click at [255, 288] on input "text" at bounding box center [262, 283] width 90 height 18
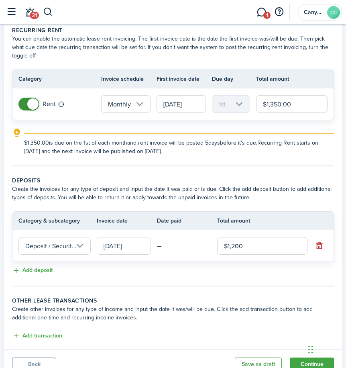
scroll to position [70, 0]
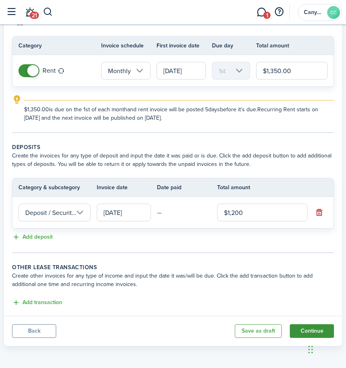
type input "$1,200.00"
click at [313, 326] on button "Continue" at bounding box center [312, 331] width 44 height 14
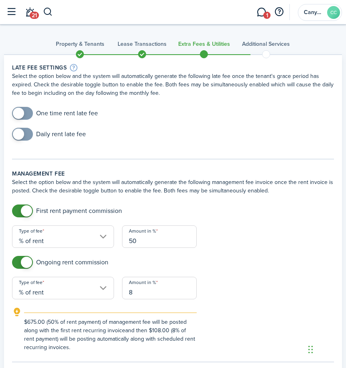
checkbox input "true"
click at [26, 140] on span at bounding box center [22, 134] width 8 height 13
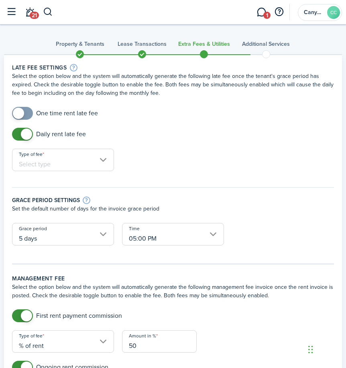
click at [69, 158] on input "Type of fee" at bounding box center [63, 160] width 102 height 22
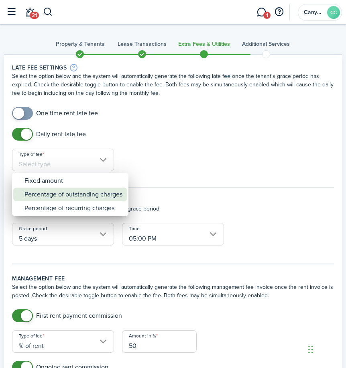
click at [73, 193] on div "Percentage of outstanding charges" at bounding box center [73, 194] width 98 height 14
type input "Percentage of outstanding charges"
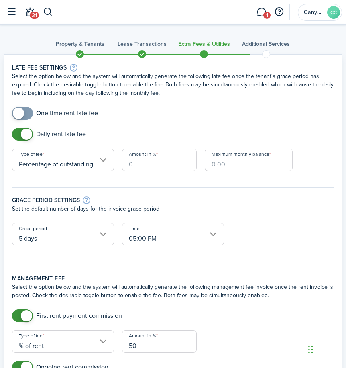
scroll to position [0, 18]
click at [147, 163] on input "Amount in %" at bounding box center [159, 160] width 75 height 22
type input "5"
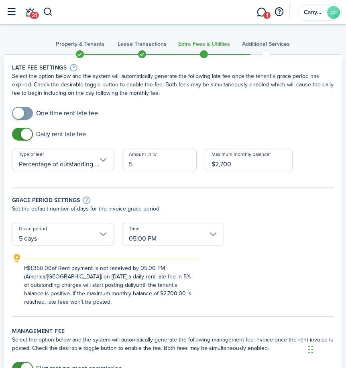
click at [83, 240] on input "5 days" at bounding box center [63, 234] width 102 height 22
type input "$2,700.00"
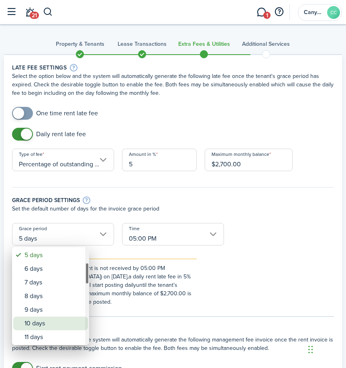
click at [23, 324] on span "Grace period" at bounding box center [18, 323] width 11 height 11
type input "10 days"
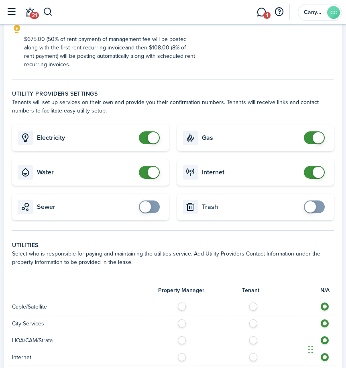
scroll to position [442, 0]
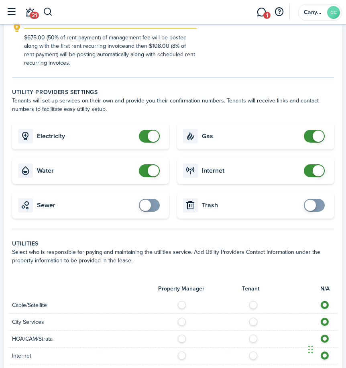
checkbox input "true"
click at [153, 207] on span at bounding box center [149, 205] width 8 height 13
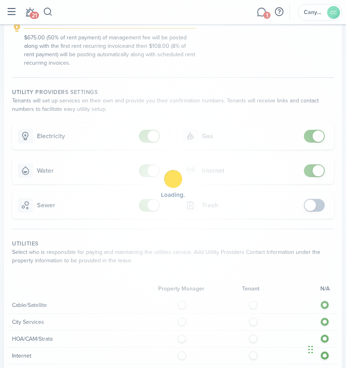
checkbox input "true"
click at [312, 204] on span at bounding box center [310, 205] width 11 height 11
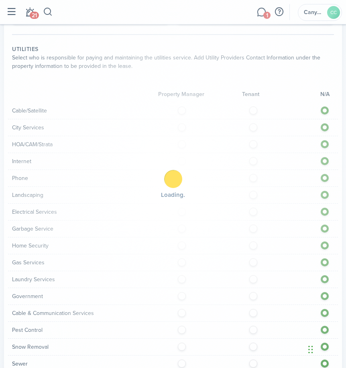
scroll to position [642, 0]
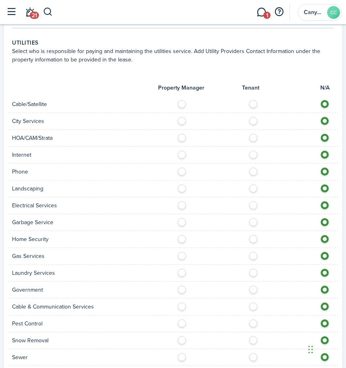
click at [253, 104] on label at bounding box center [255, 102] width 14 height 4
radio input "true"
drag, startPoint x: 252, startPoint y: 120, endPoint x: 255, endPoint y: 134, distance: 14.3
click at [253, 121] on label at bounding box center [255, 119] width 14 height 4
radio input "true"
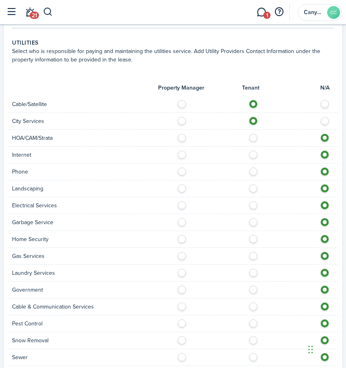
click at [255, 136] on label at bounding box center [255, 136] width 14 height 4
radio input "true"
click at [253, 153] on label at bounding box center [255, 153] width 14 height 4
radio input "true"
drag, startPoint x: 252, startPoint y: 169, endPoint x: 254, endPoint y: 177, distance: 9.0
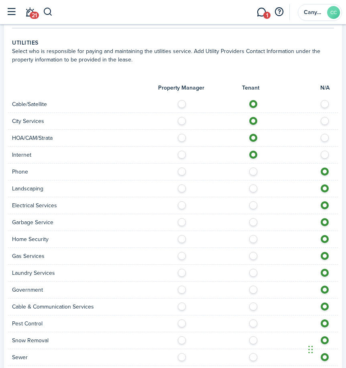
click at [253, 169] on label at bounding box center [255, 169] width 14 height 4
radio input "true"
click at [255, 194] on div "Landscaping" at bounding box center [173, 188] width 330 height 17
click at [254, 188] on label at bounding box center [255, 186] width 14 height 4
radio input "true"
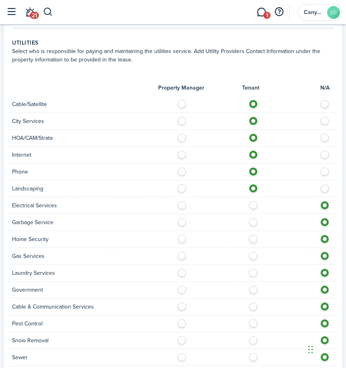
click at [253, 204] on label at bounding box center [255, 203] width 14 height 4
radio input "true"
click at [254, 219] on label at bounding box center [255, 220] width 14 height 4
radio input "true"
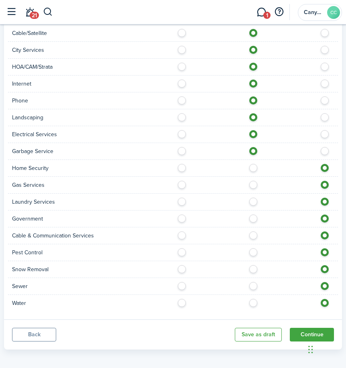
scroll to position [717, 0]
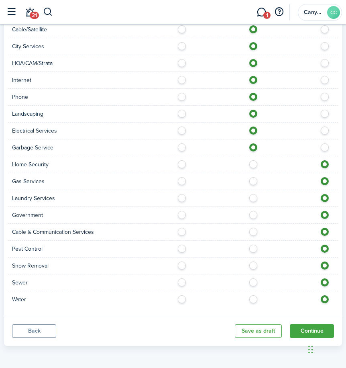
click at [252, 164] on label at bounding box center [255, 162] width 14 height 4
radio input "true"
click at [254, 181] on label at bounding box center [255, 179] width 14 height 4
radio input "true"
click at [254, 195] on label at bounding box center [255, 196] width 14 height 4
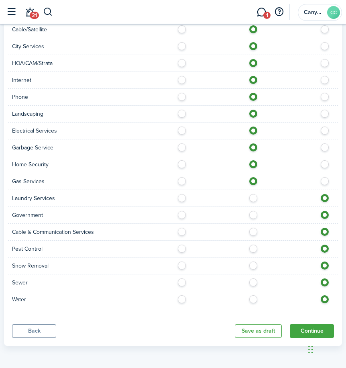
radio input "true"
click at [254, 215] on label at bounding box center [255, 213] width 14 height 4
radio input "true"
click at [254, 231] on label at bounding box center [255, 230] width 14 height 4
radio input "true"
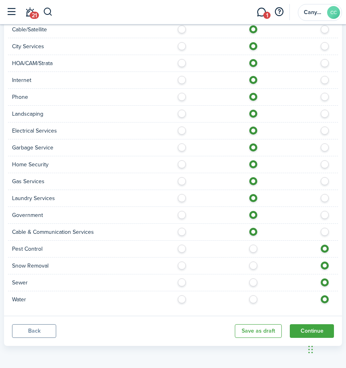
click at [253, 248] on label at bounding box center [255, 246] width 14 height 4
radio input "true"
click at [254, 265] on label at bounding box center [255, 263] width 14 height 4
radio input "true"
click at [254, 282] on label at bounding box center [255, 280] width 14 height 4
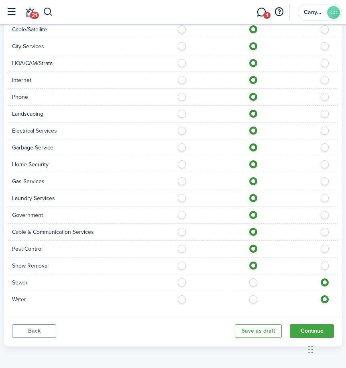
radio input "true"
click at [254, 298] on label at bounding box center [255, 297] width 14 height 4
radio input "true"
click at [311, 328] on button "Continue" at bounding box center [312, 331] width 44 height 14
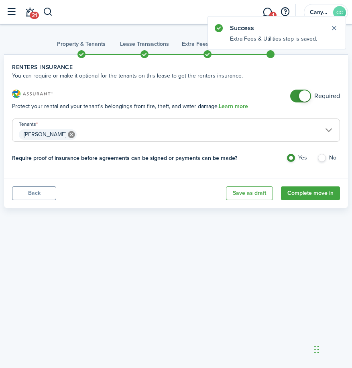
checkbox input "false"
click at [305, 94] on span at bounding box center [304, 95] width 11 height 11
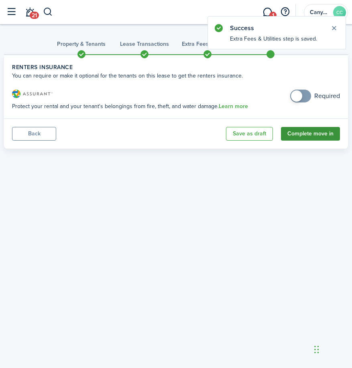
click at [318, 133] on button "Complete move in" at bounding box center [310, 134] width 59 height 14
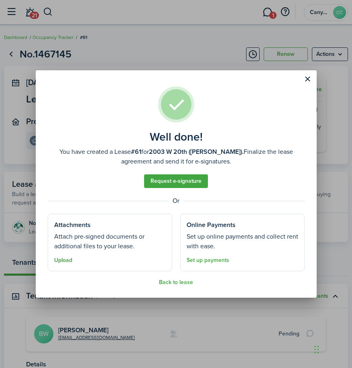
click at [58, 263] on button "Upload" at bounding box center [63, 260] width 18 height 6
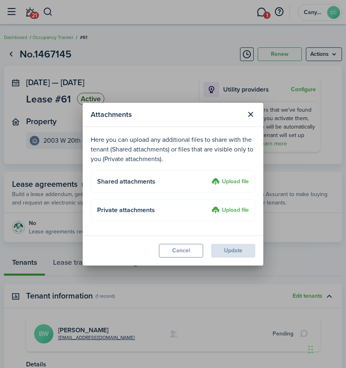
click at [225, 183] on label "Upload file" at bounding box center [230, 182] width 37 height 10
click at [209, 177] on input "Upload file" at bounding box center [209, 177] width 0 height 0
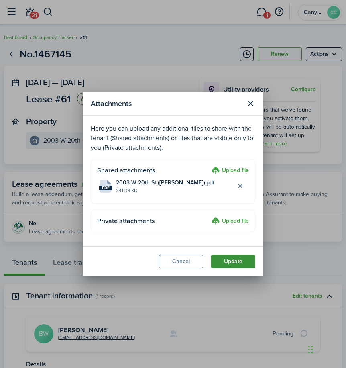
click at [236, 263] on button "Update" at bounding box center [233, 262] width 44 height 14
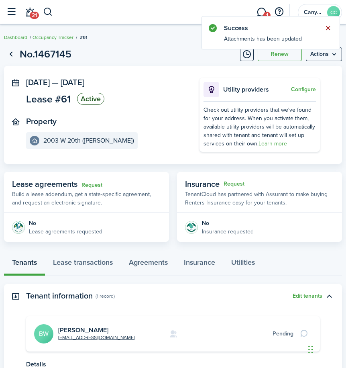
click at [330, 29] on button "Close notify" at bounding box center [327, 27] width 11 height 11
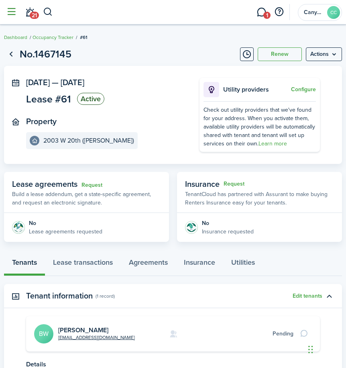
click at [17, 11] on button "button" at bounding box center [11, 11] width 15 height 15
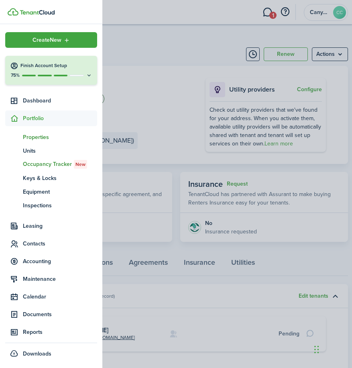
click at [42, 138] on span "Properties" at bounding box center [60, 137] width 74 height 8
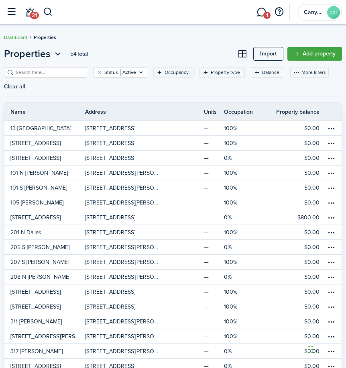
click at [52, 71] on input "search" at bounding box center [49, 73] width 71 height 8
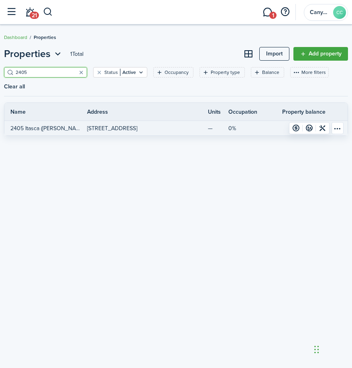
type input "2405"
click at [80, 128] on link "2405 Itasca ([PERSON_NAME])" at bounding box center [45, 128] width 83 height 14
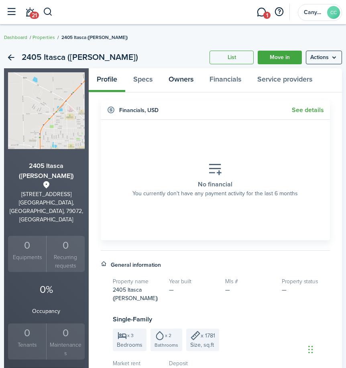
click at [169, 82] on link "Owners" at bounding box center [181, 80] width 41 height 24
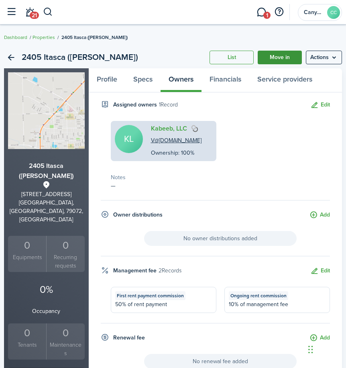
click at [280, 58] on link "Move in" at bounding box center [280, 58] width 44 height 14
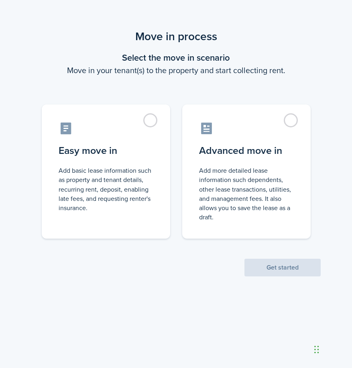
click at [177, 192] on control-radio-group "Easy move in Add basic lease information such as property and tenant details, r…" at bounding box center [176, 167] width 301 height 142
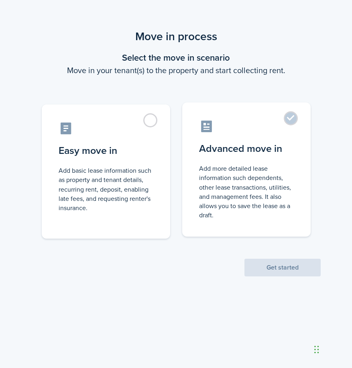
click at [224, 190] on control-radio-card-description "Add more detailed lease information such dependents, other lease transactions, …" at bounding box center [246, 192] width 95 height 56
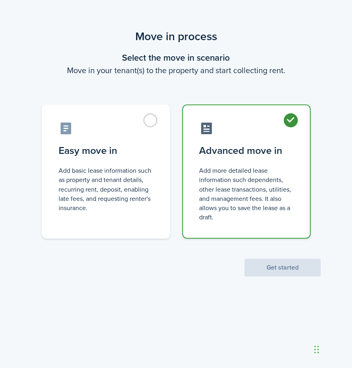
radio input "true"
click at [269, 270] on button "Get started" at bounding box center [282, 268] width 76 height 18
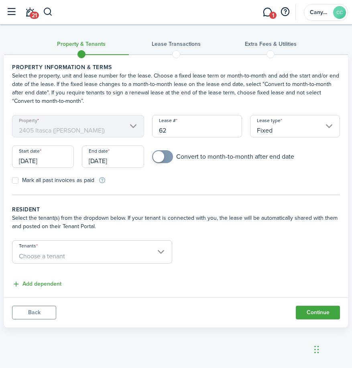
checkbox input "true"
click at [162, 157] on span at bounding box center [158, 156] width 11 height 11
click at [17, 181] on label "Mark all past invoices as paid" at bounding box center [53, 180] width 82 height 6
click at [12, 181] on input "Mark all past invoices as paid" at bounding box center [12, 180] width 0 height 0
checkbox input "true"
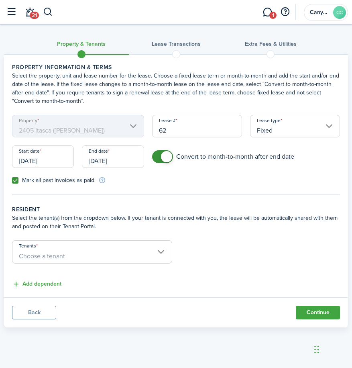
click at [43, 163] on input "[DATE]" at bounding box center [43, 156] width 62 height 22
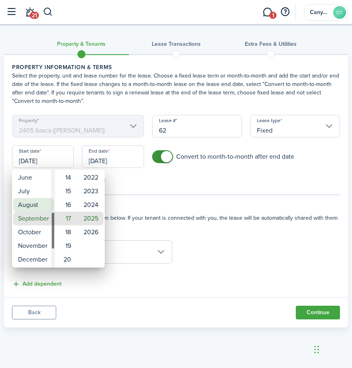
click at [33, 207] on mbsc-wheel-item "August" at bounding box center [33, 205] width 41 height 14
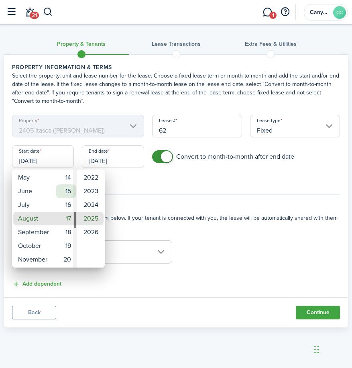
click at [70, 194] on mbsc-wheel-item "15" at bounding box center [66, 191] width 20 height 14
click at [95, 206] on mbsc-wheel-item "2024" at bounding box center [90, 205] width 25 height 14
type input "[DATE]"
click at [117, 161] on div at bounding box center [176, 184] width 481 height 496
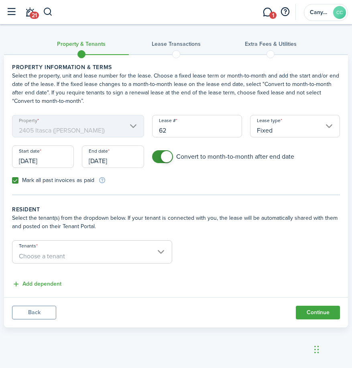
click at [117, 161] on input "[DATE]" at bounding box center [113, 156] width 62 height 22
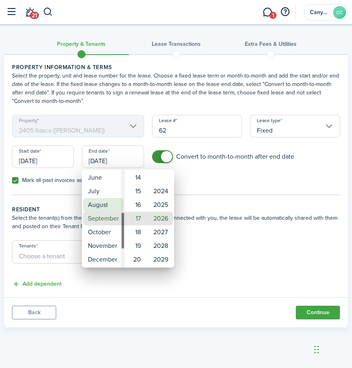
click at [101, 201] on mbsc-wheel-item "August" at bounding box center [103, 205] width 41 height 14
click at [138, 191] on mbsc-wheel-item "15" at bounding box center [136, 191] width 20 height 14
type input "[DATE]"
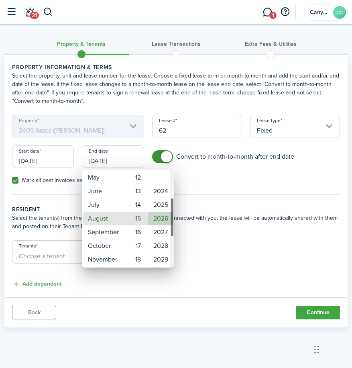
click at [166, 220] on mbsc-wheel-item "2026" at bounding box center [160, 219] width 25 height 14
click at [223, 193] on div at bounding box center [176, 184] width 481 height 496
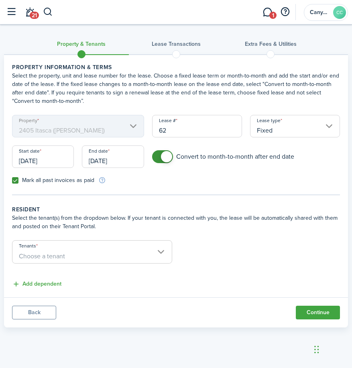
click at [115, 250] on span "Choose a tenant" at bounding box center [91, 256] width 159 height 14
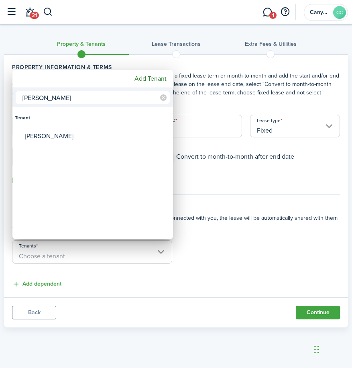
type input "[PERSON_NAME]"
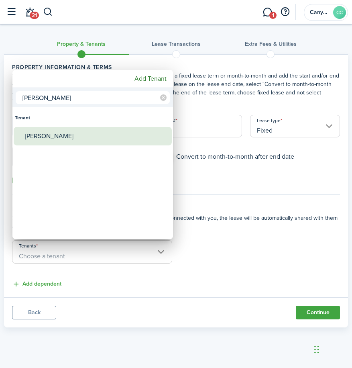
click at [60, 138] on div "[PERSON_NAME]" at bounding box center [96, 136] width 142 height 18
type input "[PERSON_NAME]"
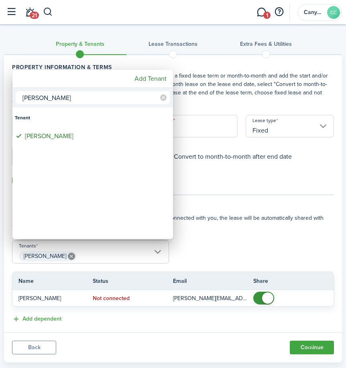
click at [198, 174] on div at bounding box center [173, 184] width 474 height 496
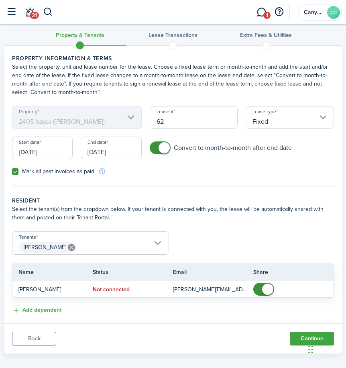
scroll to position [16, 0]
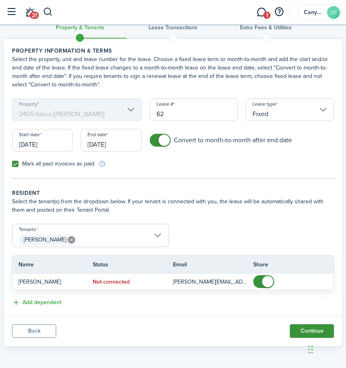
click at [313, 327] on button "Continue" at bounding box center [312, 331] width 44 height 14
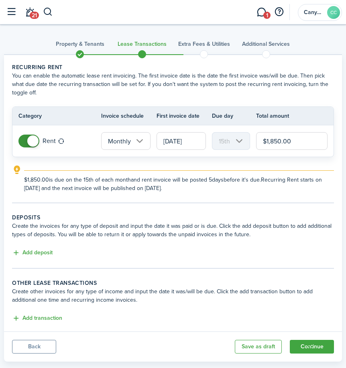
click at [195, 141] on input "[DATE]" at bounding box center [181, 141] width 49 height 18
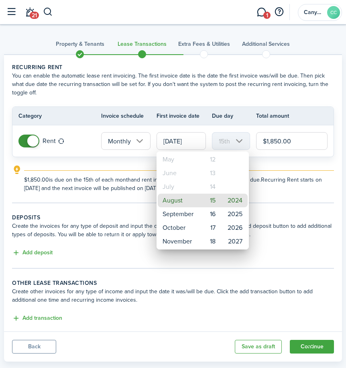
click at [305, 194] on div at bounding box center [173, 184] width 474 height 496
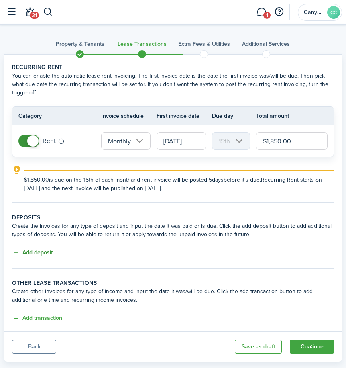
click at [51, 253] on button "Add deposit" at bounding box center [32, 252] width 41 height 9
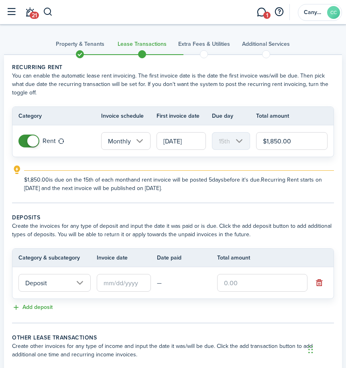
click at [74, 284] on input "Deposit" at bounding box center [54, 283] width 72 height 18
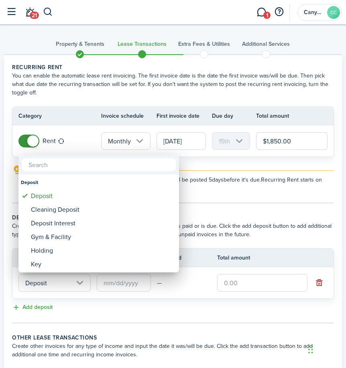
click at [278, 214] on div at bounding box center [173, 184] width 474 height 496
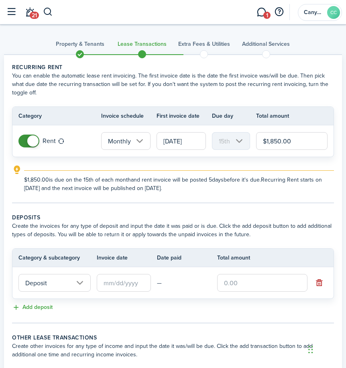
click at [177, 146] on input "[DATE]" at bounding box center [181, 141] width 49 height 18
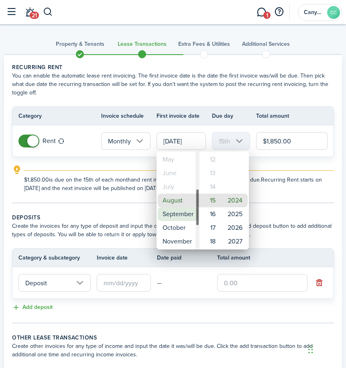
click at [188, 211] on mbsc-wheel-item "September" at bounding box center [178, 214] width 41 height 14
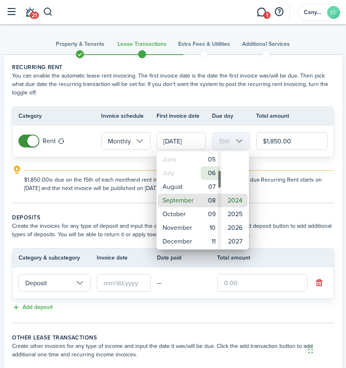
type input "[DATE]"
type input "8th"
type input "[DATE]"
type input "2nd"
click at [212, 185] on mbsc-wheel-item "01" at bounding box center [211, 187] width 20 height 14
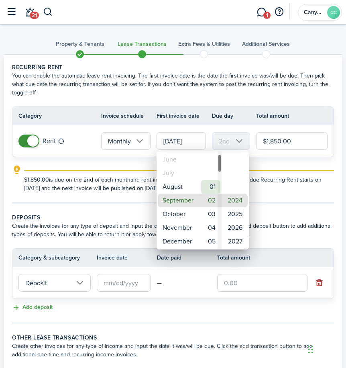
type input "[DATE]"
type input "1st"
click at [287, 198] on div at bounding box center [173, 184] width 474 height 496
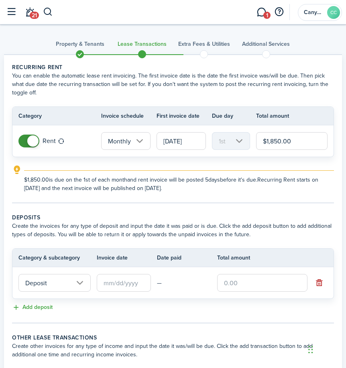
click at [74, 283] on input "Deposit" at bounding box center [54, 283] width 72 height 18
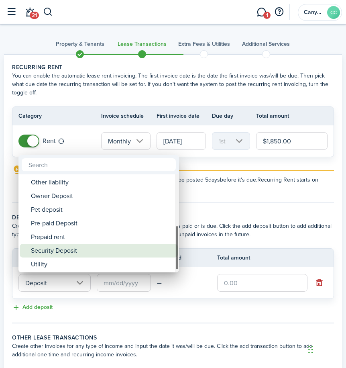
click at [86, 247] on div "Security Deposit" at bounding box center [102, 251] width 142 height 14
type input "Deposit / Security Deposit"
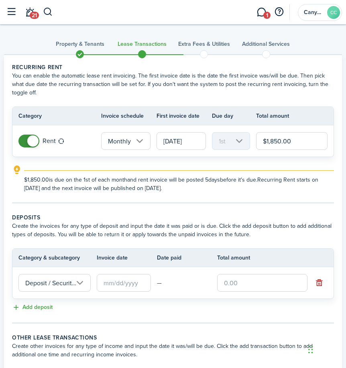
scroll to position [0, 22]
click at [114, 282] on input "text" at bounding box center [124, 283] width 54 height 18
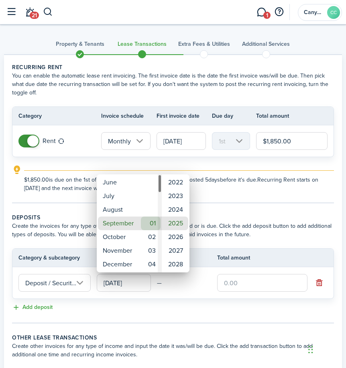
click at [155, 223] on mbsc-wheel-item "01" at bounding box center [151, 223] width 20 height 14
click at [179, 206] on mbsc-wheel-item "2024" at bounding box center [175, 210] width 25 height 14
type input "[DATE]"
click at [253, 231] on div at bounding box center [173, 184] width 474 height 496
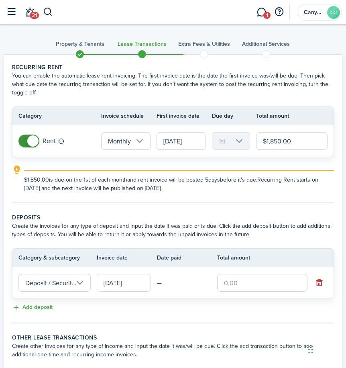
click at [267, 289] on input "text" at bounding box center [262, 283] width 90 height 18
click at [279, 277] on input "text" at bounding box center [262, 283] width 90 height 18
type input "$1,825.00"
click at [285, 145] on input "$1,850.00" at bounding box center [291, 141] width 71 height 18
drag, startPoint x: 296, startPoint y: 144, endPoint x: 261, endPoint y: 153, distance: 36.4
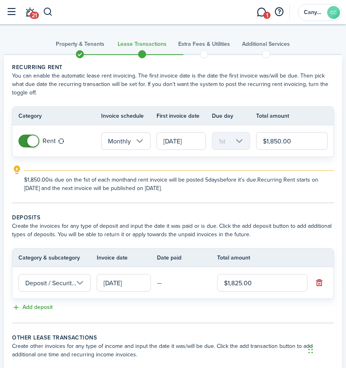
click at [261, 153] on tr "Rent Monthly [DATE] 1st $1,850.00" at bounding box center [172, 140] width 321 height 31
type input "$1,825.00"
click at [254, 156] on tr "Rent Monthly [DATE] 1st $1,825.00" at bounding box center [172, 140] width 321 height 31
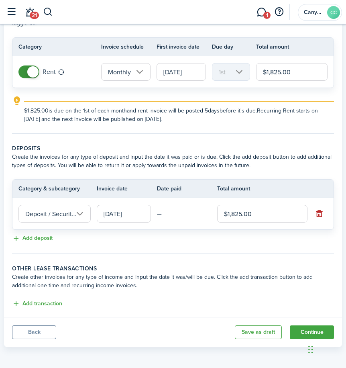
scroll to position [70, 0]
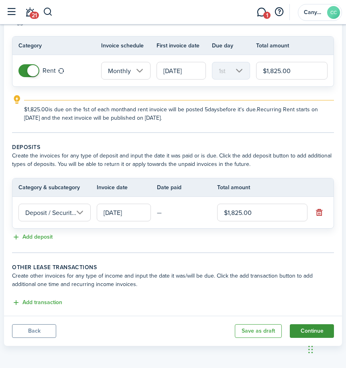
click at [315, 327] on button "Continue" at bounding box center [312, 331] width 44 height 14
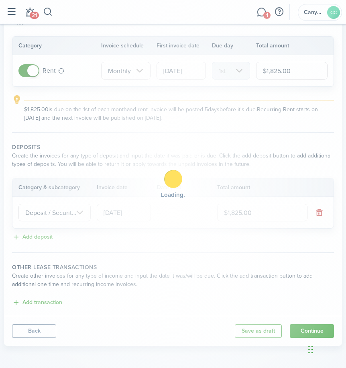
drag, startPoint x: 316, startPoint y: 324, endPoint x: 291, endPoint y: 293, distance: 40.0
click at [291, 293] on div "Loading" at bounding box center [173, 184] width 346 height 368
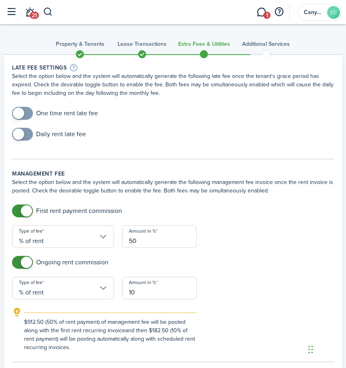
checkbox input "true"
click at [19, 115] on span at bounding box center [18, 113] width 11 height 11
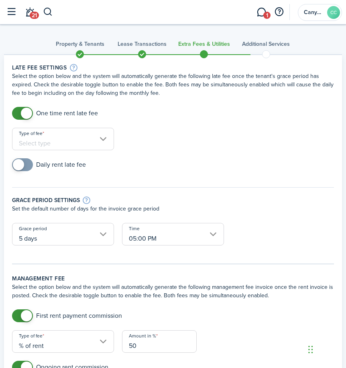
click at [88, 146] on input "Type of fee" at bounding box center [63, 139] width 102 height 22
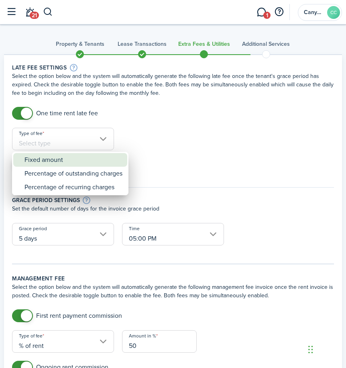
click at [57, 159] on div "Fixed amount" at bounding box center [73, 160] width 98 height 14
type input "Fixed amount"
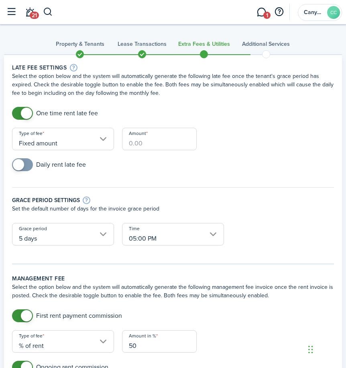
click at [160, 135] on input "Amount" at bounding box center [159, 139] width 75 height 22
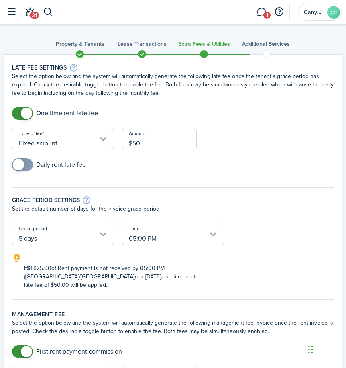
type input "$50.00"
checkbox input "true"
click at [20, 171] on span at bounding box center [22, 164] width 8 height 13
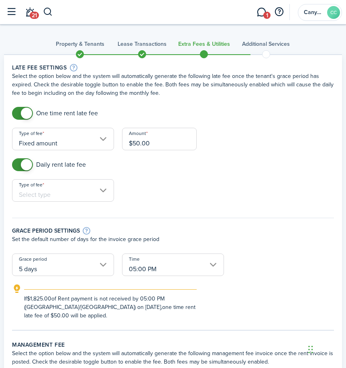
click at [65, 196] on input "Type of fee" at bounding box center [63, 190] width 102 height 22
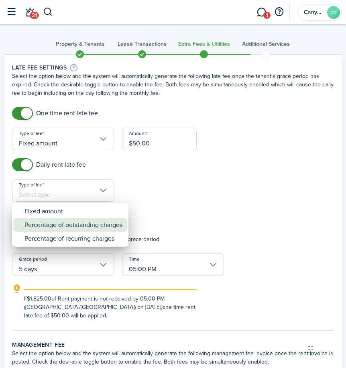
click at [71, 226] on div "Percentage of outstanding charges" at bounding box center [73, 225] width 98 height 14
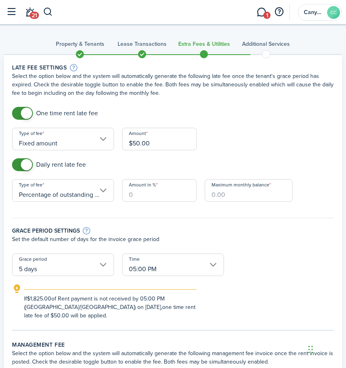
click at [166, 193] on input "Amount in %" at bounding box center [159, 190] width 75 height 22
click at [102, 191] on input "Percentage of outstanding charges" at bounding box center [63, 190] width 102 height 22
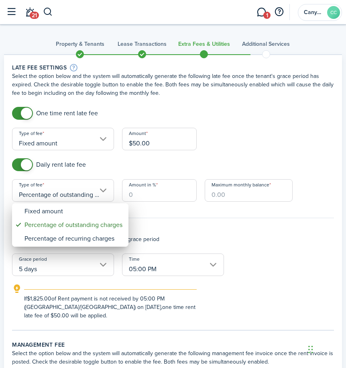
click at [161, 197] on div at bounding box center [173, 184] width 474 height 496
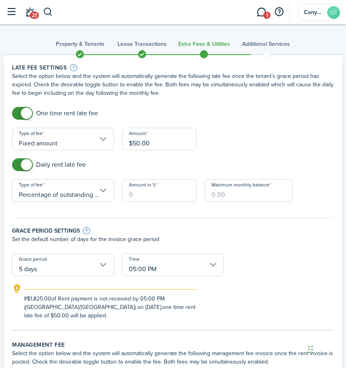
scroll to position [0, 18]
click at [154, 194] on input "Amount in %" at bounding box center [159, 190] width 75 height 22
click at [107, 195] on input "Percentage of outstanding charges" at bounding box center [63, 190] width 102 height 22
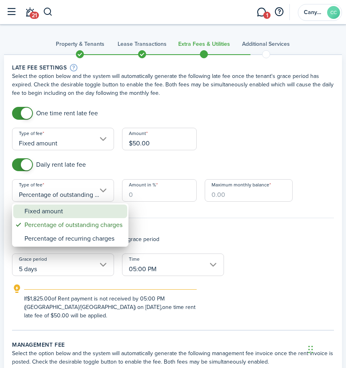
click at [77, 214] on div "Fixed amount" at bounding box center [73, 211] width 98 height 14
type input "Fixed amount"
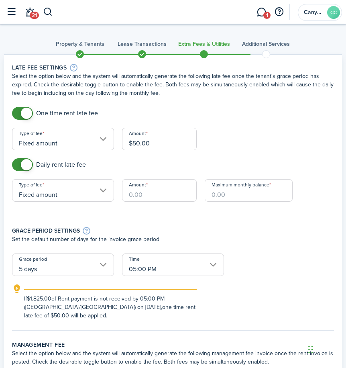
click at [149, 197] on input "Amount" at bounding box center [159, 190] width 75 height 22
type input "$25.00"
click at [255, 195] on input "Maximum monthly balance" at bounding box center [249, 190] width 88 height 22
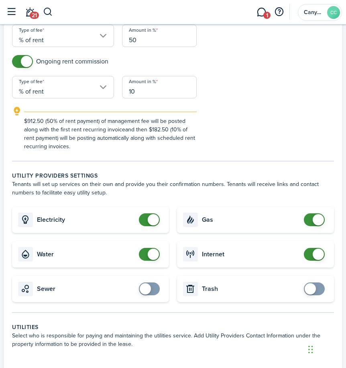
scroll to position [401, 0]
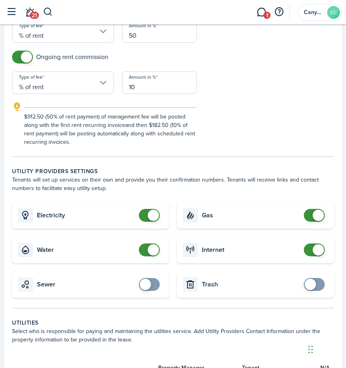
type input "$3,650.00"
checkbox input "true"
click at [150, 285] on span at bounding box center [145, 284] width 11 height 11
checkbox input "true"
click at [315, 282] on span at bounding box center [310, 284] width 11 height 11
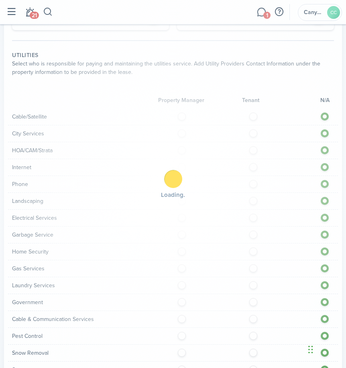
scroll to position [723, 0]
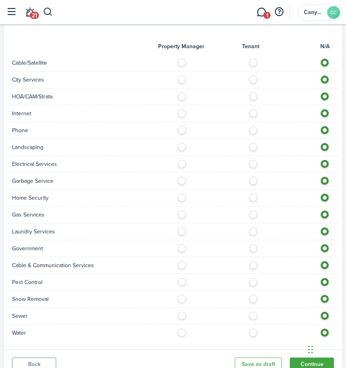
click at [252, 60] on label at bounding box center [255, 61] width 14 height 4
radio input "true"
click at [252, 76] on label at bounding box center [255, 77] width 14 height 4
radio input "true"
click at [254, 96] on label at bounding box center [255, 94] width 14 height 4
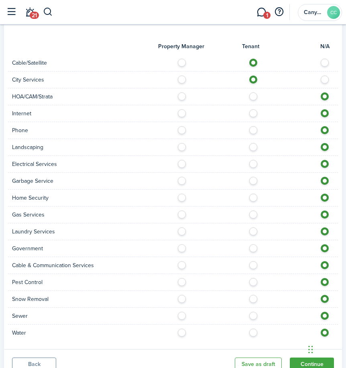
radio input "true"
click at [251, 112] on label at bounding box center [255, 111] width 14 height 4
radio input "true"
click at [253, 129] on label at bounding box center [255, 128] width 14 height 4
radio input "true"
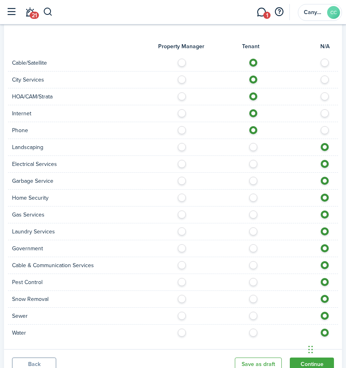
click at [253, 147] on label at bounding box center [255, 145] width 14 height 4
radio input "true"
click at [252, 162] on label at bounding box center [255, 162] width 14 height 4
radio input "true"
click at [251, 179] on label at bounding box center [255, 179] width 14 height 4
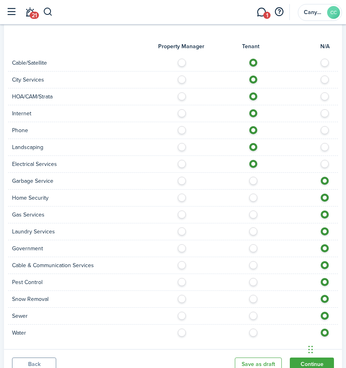
radio input "true"
click at [252, 198] on label at bounding box center [255, 195] width 14 height 4
radio input "true"
click at [253, 214] on label at bounding box center [255, 212] width 14 height 4
radio input "true"
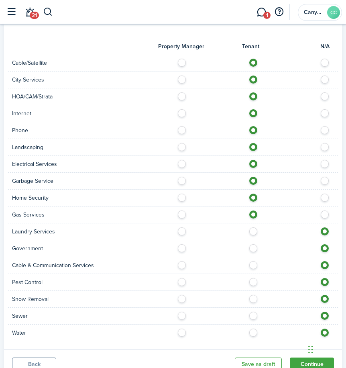
click at [254, 231] on label at bounding box center [255, 229] width 14 height 4
radio input "true"
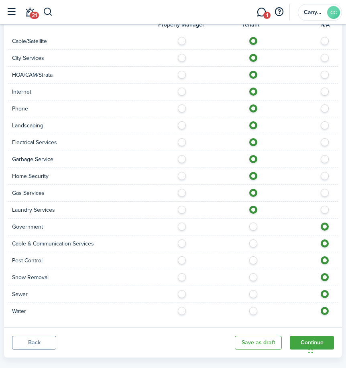
scroll to position [756, 0]
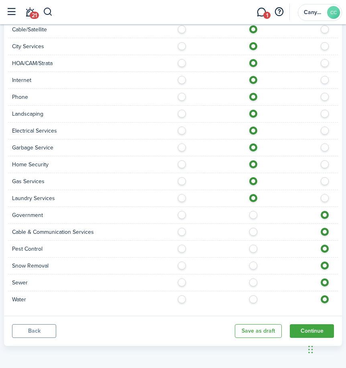
click at [257, 215] on label at bounding box center [255, 213] width 14 height 4
radio input "true"
click at [255, 232] on label at bounding box center [255, 230] width 14 height 4
radio input "true"
click at [256, 248] on label at bounding box center [255, 246] width 14 height 4
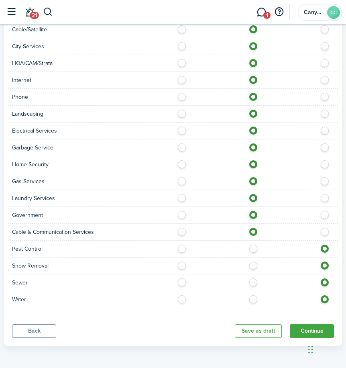
radio input "true"
click at [252, 265] on label at bounding box center [255, 263] width 14 height 4
radio input "true"
click at [252, 279] on div "Sewer" at bounding box center [173, 282] width 330 height 17
click at [252, 281] on label at bounding box center [255, 280] width 14 height 4
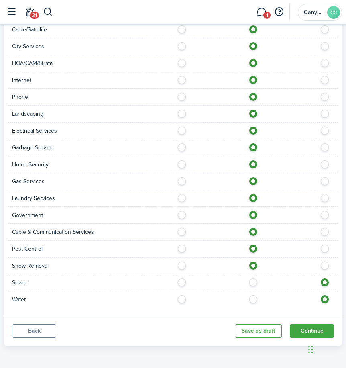
radio input "true"
click at [254, 299] on label at bounding box center [255, 297] width 14 height 4
radio input "true"
click at [307, 328] on button "Continue" at bounding box center [312, 331] width 44 height 14
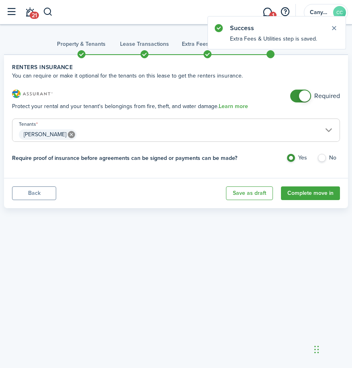
checkbox input "false"
click at [303, 99] on span at bounding box center [304, 95] width 11 height 11
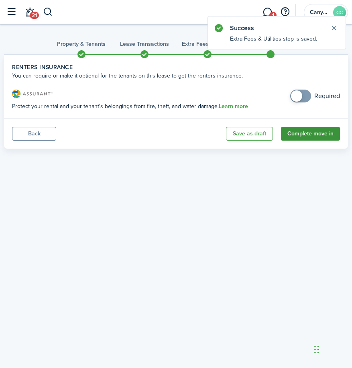
click at [317, 134] on button "Complete move in" at bounding box center [310, 134] width 59 height 14
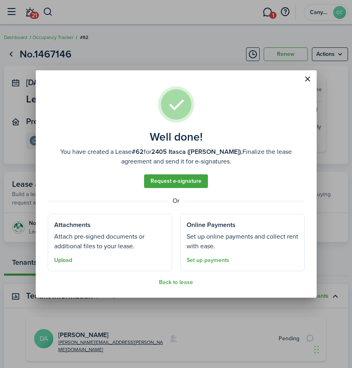
click at [61, 261] on button "Upload" at bounding box center [63, 260] width 18 height 6
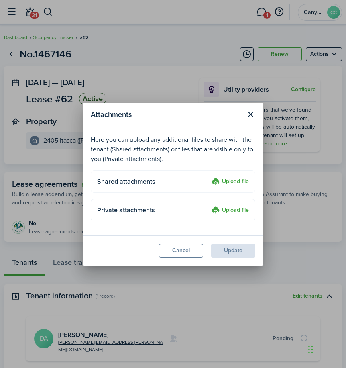
click at [225, 181] on label "Upload file" at bounding box center [230, 182] width 37 height 10
click at [209, 177] on input "Upload file" at bounding box center [209, 177] width 0 height 0
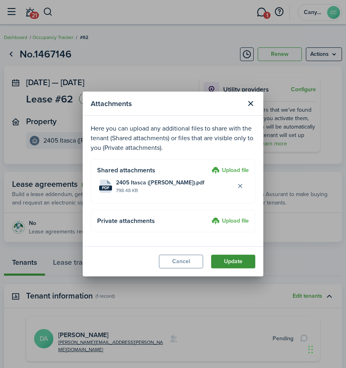
click at [234, 257] on button "Update" at bounding box center [233, 262] width 44 height 14
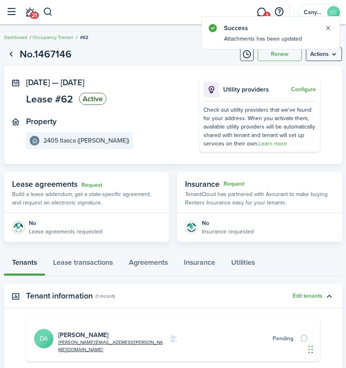
click at [19, 13] on sidebar-open at bounding box center [11, 13] width 18 height 8
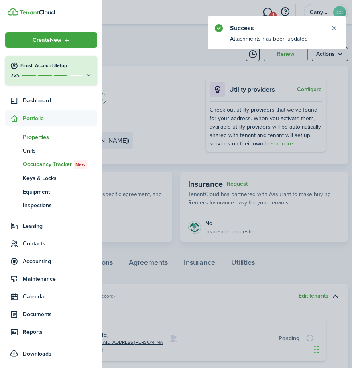
click at [43, 134] on span "Properties" at bounding box center [60, 137] width 74 height 8
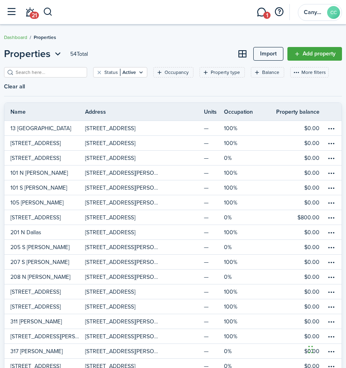
click at [71, 71] on input "search" at bounding box center [49, 73] width 71 height 8
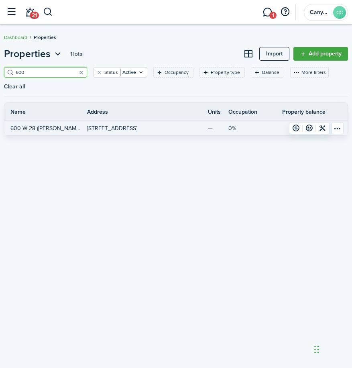
type input "600"
click at [128, 128] on p "[STREET_ADDRESS]" at bounding box center [112, 128] width 50 height 8
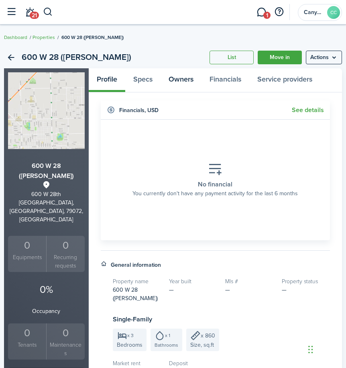
click at [181, 77] on link "Owners" at bounding box center [181, 80] width 41 height 24
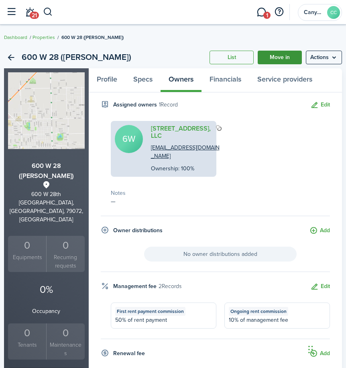
click at [276, 60] on link "Move in" at bounding box center [280, 58] width 44 height 14
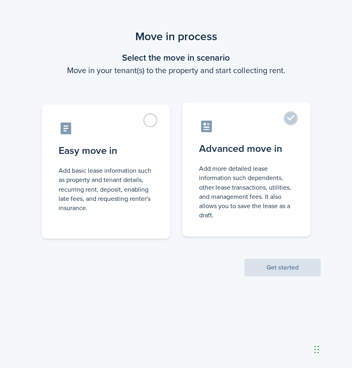
click at [237, 129] on control-radio-card-icon at bounding box center [246, 126] width 95 height 14
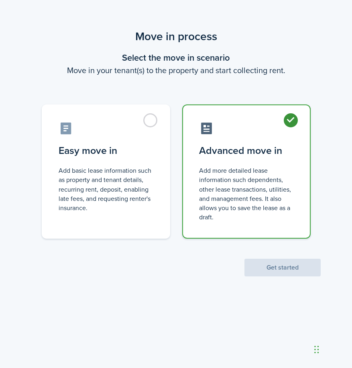
radio input "true"
click at [263, 270] on button "Get started" at bounding box center [282, 268] width 76 height 18
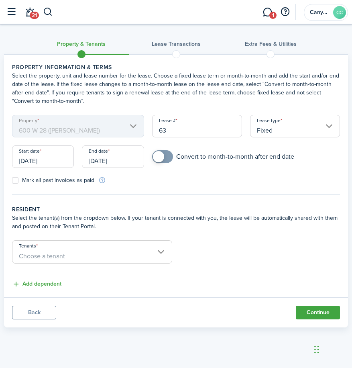
click at [151, 153] on div "Convert to month-to-month after end date" at bounding box center [246, 160] width 196 height 21
click at [15, 181] on label "Mark all past invoices as paid" at bounding box center [53, 180] width 82 height 6
click at [12, 181] on input "Mark all past invoices as paid" at bounding box center [12, 180] width 0 height 0
checkbox input "true"
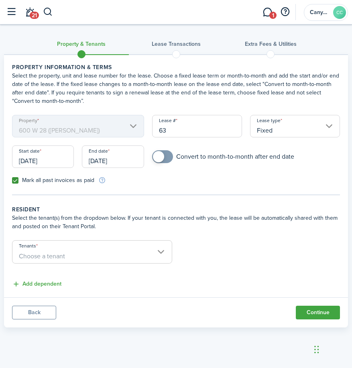
click at [163, 155] on span at bounding box center [158, 156] width 11 height 11
click at [53, 163] on input "[DATE]" at bounding box center [43, 156] width 62 height 22
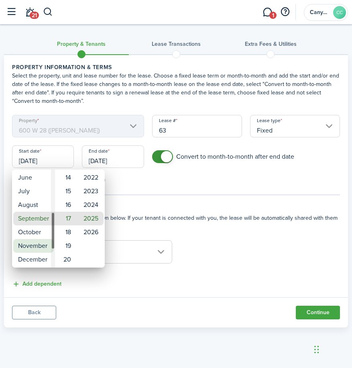
click at [37, 242] on mbsc-wheel-item "November" at bounding box center [33, 246] width 41 height 14
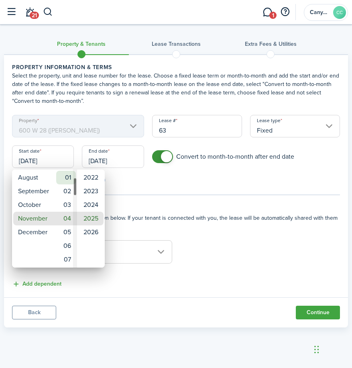
click at [68, 176] on mbsc-wheel-item "01" at bounding box center [66, 178] width 20 height 14
click at [94, 203] on mbsc-wheel-item "2024" at bounding box center [90, 205] width 25 height 14
type input "[DATE]"
click at [121, 163] on div at bounding box center [176, 184] width 481 height 496
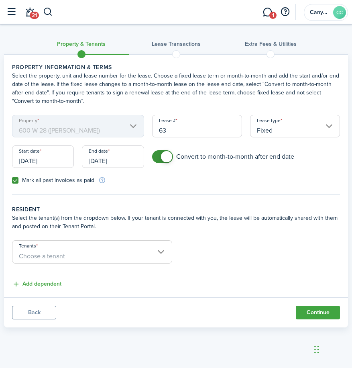
click at [117, 161] on input "[DATE]" at bounding box center [113, 156] width 62 height 22
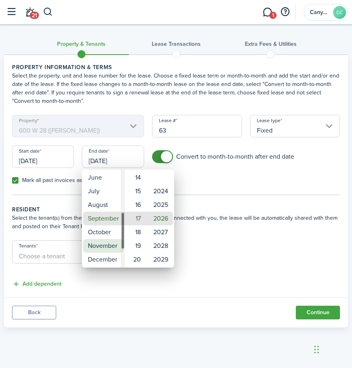
click at [112, 246] on mbsc-wheel-item "November" at bounding box center [103, 246] width 41 height 14
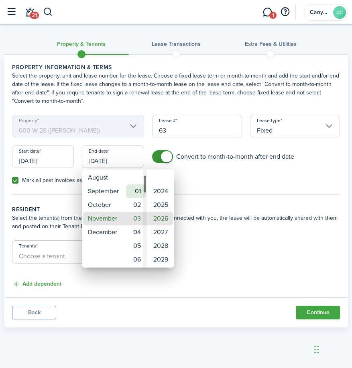
click at [138, 189] on mbsc-wheel-item "01" at bounding box center [136, 191] width 20 height 14
click at [159, 207] on mbsc-wheel-item "2025" at bounding box center [160, 205] width 25 height 14
type input "[DATE]"
click at [223, 195] on div at bounding box center [176, 184] width 481 height 496
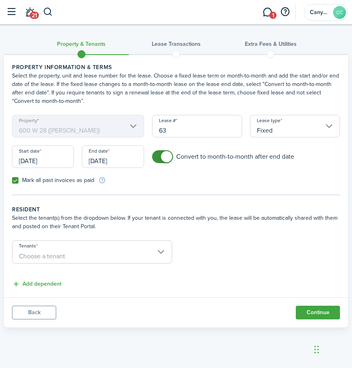
click at [147, 247] on input "Tenants" at bounding box center [91, 245] width 159 height 10
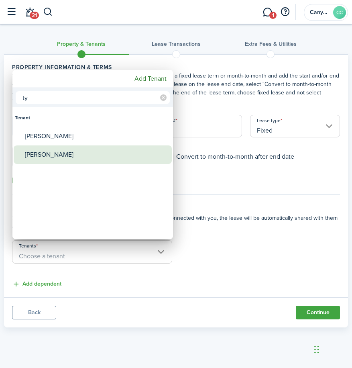
type input "ty"
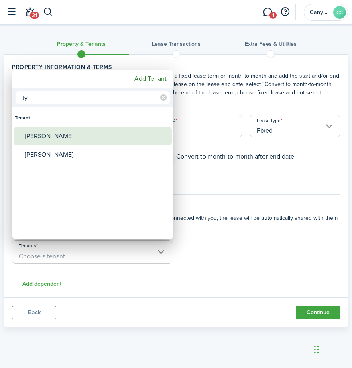
click at [63, 137] on div "[PERSON_NAME]" at bounding box center [96, 136] width 142 height 18
type input "[PERSON_NAME]"
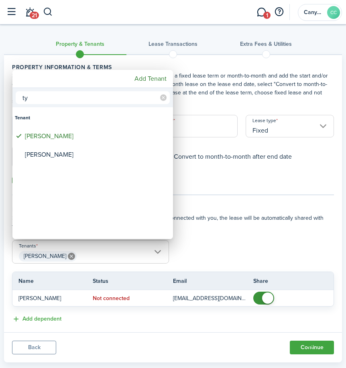
click at [261, 259] on div at bounding box center [173, 184] width 474 height 496
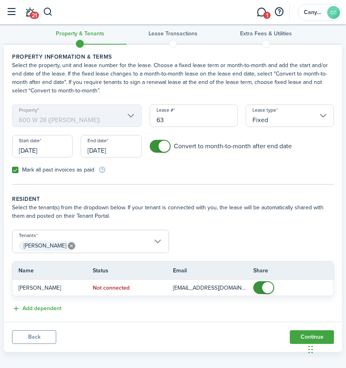
scroll to position [16, 0]
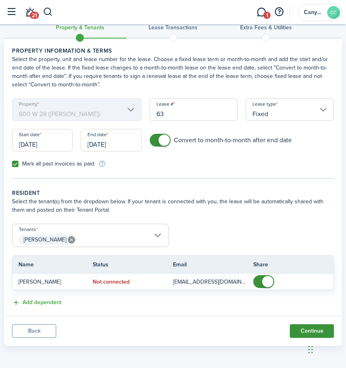
click at [313, 329] on button "Continue" at bounding box center [312, 331] width 44 height 14
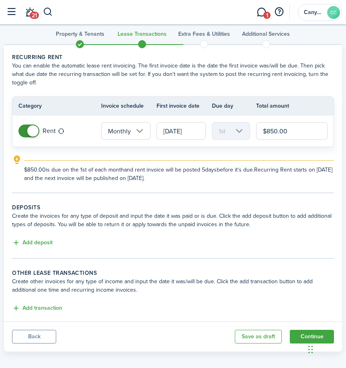
scroll to position [16, 0]
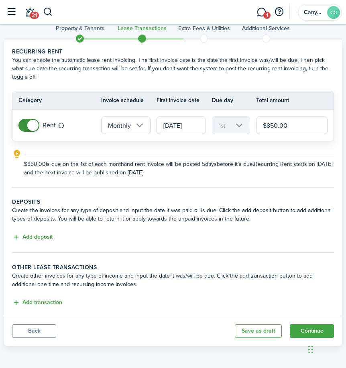
click at [43, 241] on button "Add deposit" at bounding box center [32, 236] width 41 height 9
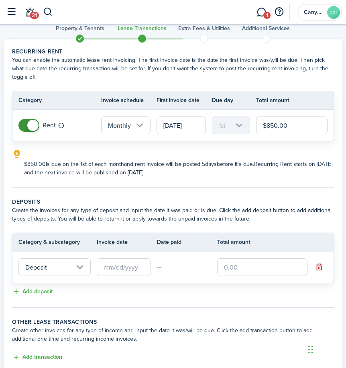
click at [62, 263] on input "Deposit" at bounding box center [54, 267] width 72 height 18
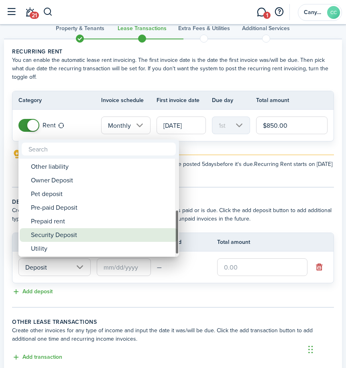
click at [72, 234] on div "Security Deposit" at bounding box center [102, 235] width 142 height 14
type input "Deposit / Security Deposit"
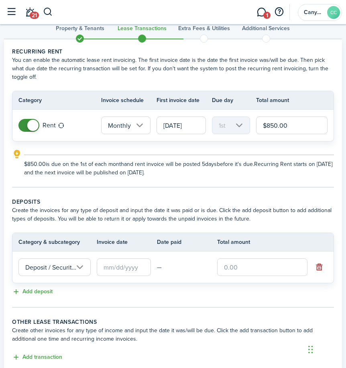
scroll to position [0, 22]
click at [227, 261] on input "text" at bounding box center [262, 267] width 90 height 18
click at [130, 260] on input "text" at bounding box center [124, 267] width 54 height 18
type input "$850.00"
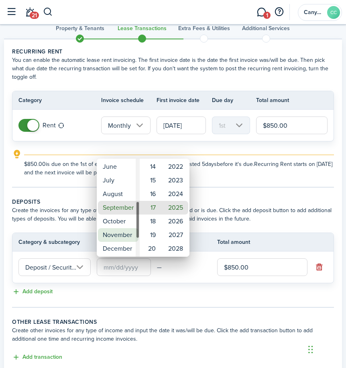
click at [120, 234] on mbsc-wheel-item "November" at bounding box center [118, 235] width 41 height 14
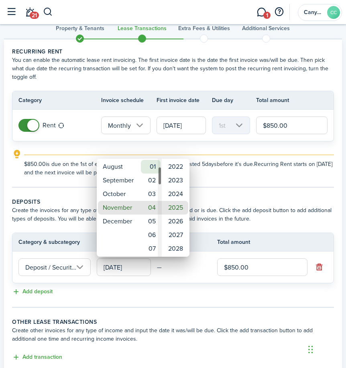
click at [153, 164] on mbsc-wheel-item "01" at bounding box center [151, 167] width 20 height 14
click at [175, 193] on mbsc-wheel-item "2024" at bounding box center [175, 194] width 25 height 14
type input "[DATE]"
click at [260, 202] on div at bounding box center [173, 184] width 474 height 496
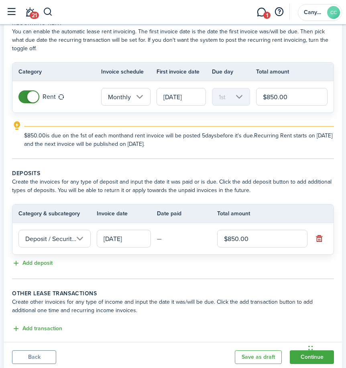
scroll to position [70, 0]
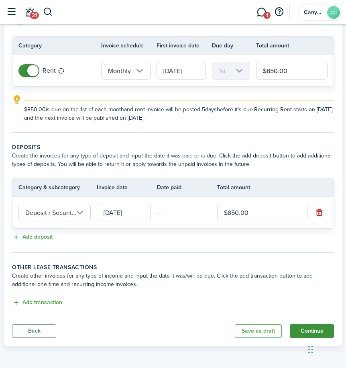
click at [314, 328] on button "Continue" at bounding box center [312, 331] width 44 height 14
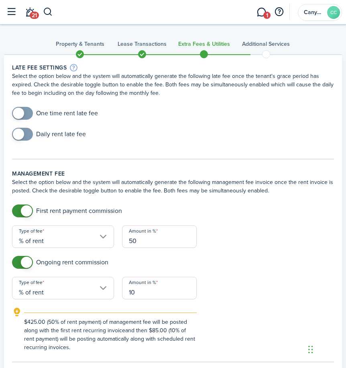
checkbox input "true"
click at [26, 112] on span at bounding box center [22, 113] width 8 height 13
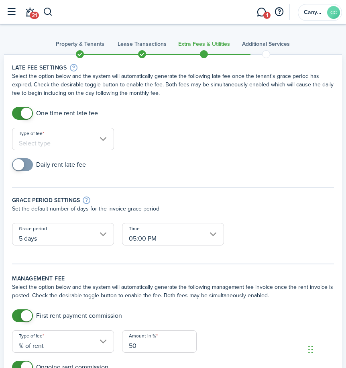
click at [40, 136] on input "Type of fee" at bounding box center [63, 139] width 102 height 22
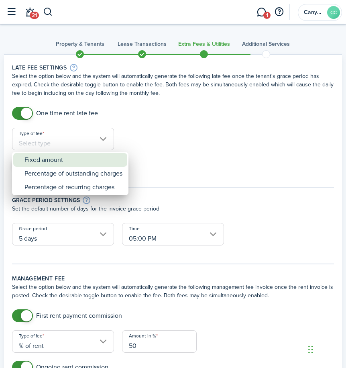
click at [67, 159] on div "Fixed amount" at bounding box center [73, 160] width 98 height 14
type input "Fixed amount"
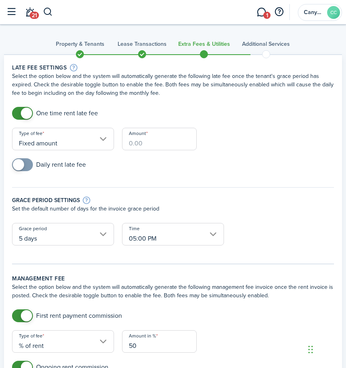
click at [160, 136] on input "Amount" at bounding box center [159, 139] width 75 height 22
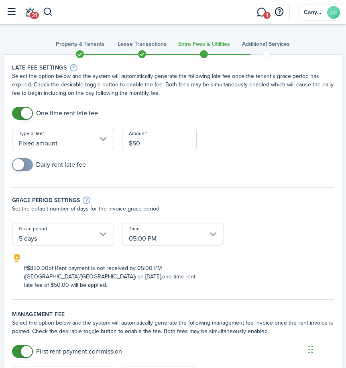
type input "$50.00"
checkbox input "true"
click at [17, 164] on span at bounding box center [18, 164] width 11 height 11
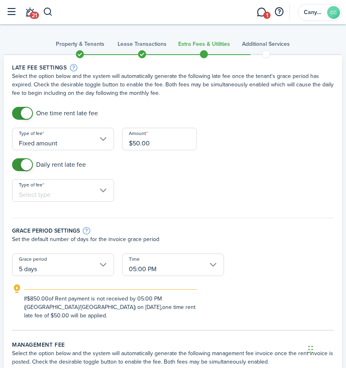
click at [42, 190] on input "Type of fee" at bounding box center [63, 190] width 102 height 22
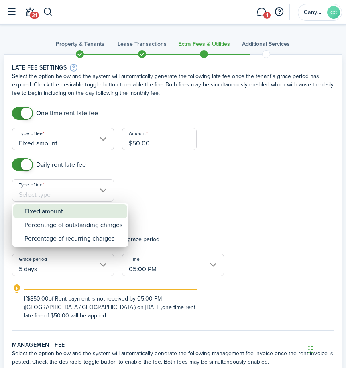
click at [66, 209] on div "Fixed amount" at bounding box center [73, 211] width 98 height 14
type input "Fixed amount"
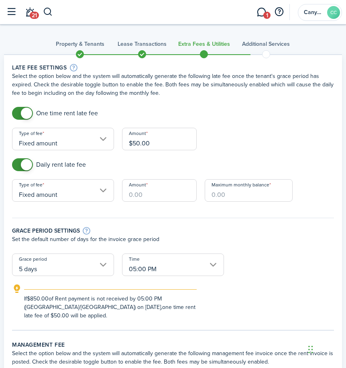
click at [161, 193] on input "Amount" at bounding box center [159, 190] width 75 height 22
type input "$10.00"
click at [246, 189] on input "Maximum monthly balance" at bounding box center [249, 190] width 88 height 22
click at [261, 196] on input "Maximum monthly balance" at bounding box center [249, 190] width 88 height 22
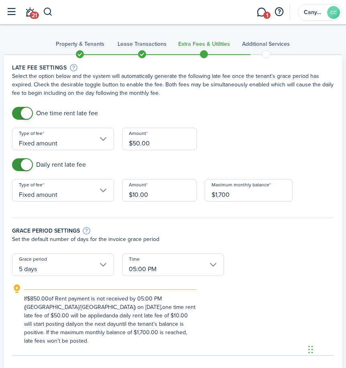
type input "$1,700.00"
click at [291, 222] on div "Grace period settings Set the default number of days for the invoice grace peri…" at bounding box center [173, 232] width 330 height 44
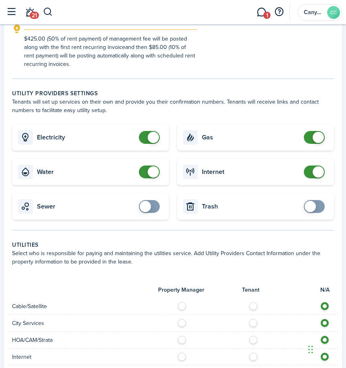
scroll to position [482, 0]
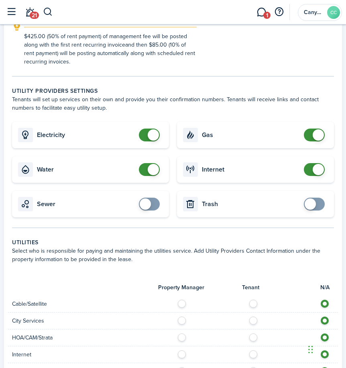
checkbox input "true"
click at [147, 207] on span at bounding box center [145, 203] width 11 height 11
checkbox input "true"
click at [315, 207] on span at bounding box center [310, 203] width 11 height 11
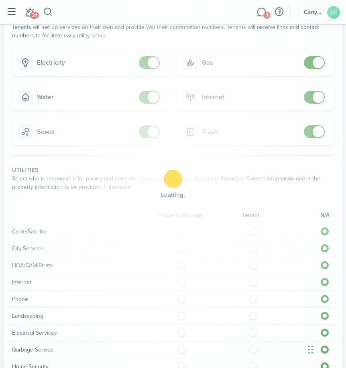
scroll to position [682, 0]
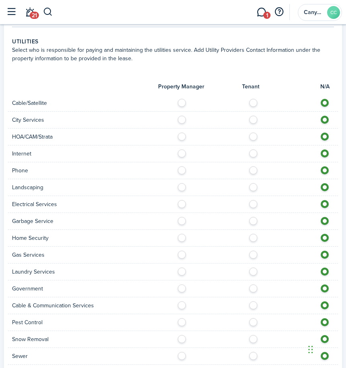
click at [254, 103] on label at bounding box center [255, 101] width 14 height 4
radio input "true"
click at [253, 120] on label at bounding box center [255, 118] width 14 height 4
radio input "true"
click at [255, 135] on label at bounding box center [255, 134] width 14 height 4
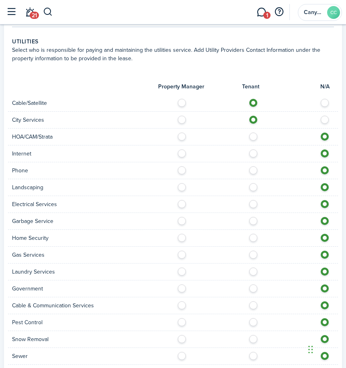
radio input "true"
click at [255, 151] on label at bounding box center [255, 151] width 14 height 4
radio input "true"
click at [255, 167] on label at bounding box center [255, 168] width 14 height 4
radio input "true"
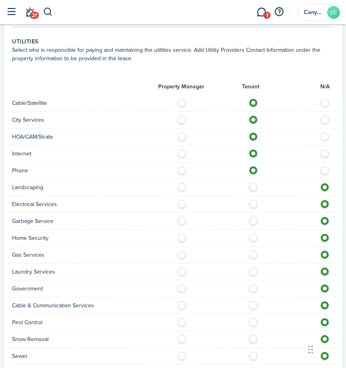
click at [255, 187] on label at bounding box center [255, 185] width 14 height 4
radio input "true"
click at [252, 204] on label at bounding box center [255, 202] width 14 height 4
radio input "true"
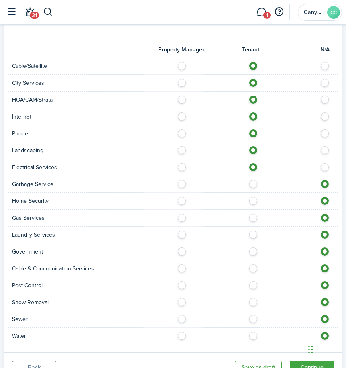
scroll to position [756, 0]
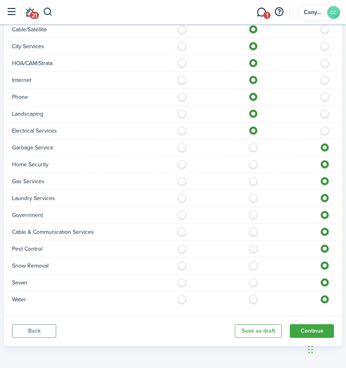
click at [254, 147] on label at bounding box center [255, 145] width 14 height 4
radio input "true"
click at [253, 161] on label at bounding box center [255, 162] width 14 height 4
radio input "true"
click at [252, 179] on label at bounding box center [255, 179] width 14 height 4
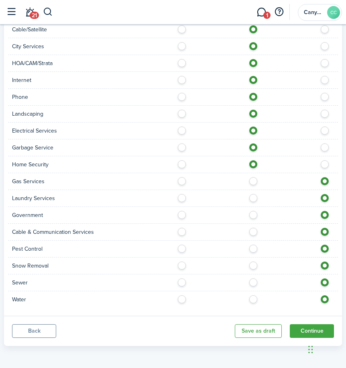
radio input "true"
click at [253, 195] on label at bounding box center [255, 196] width 14 height 4
radio input "true"
click at [256, 215] on label at bounding box center [255, 213] width 14 height 4
radio input "true"
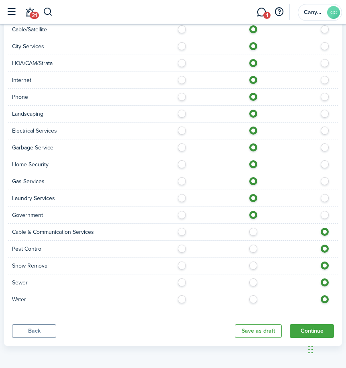
click at [255, 232] on label at bounding box center [255, 230] width 14 height 4
radio input "true"
click at [254, 252] on div at bounding box center [255, 248] width 165 height 8
click at [255, 246] on label at bounding box center [255, 246] width 14 height 4
radio input "true"
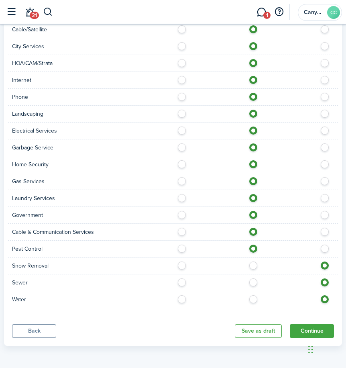
click at [254, 265] on label at bounding box center [255, 263] width 14 height 4
radio input "true"
click at [255, 282] on label at bounding box center [255, 280] width 14 height 4
radio input "true"
click at [255, 299] on label at bounding box center [255, 297] width 14 height 4
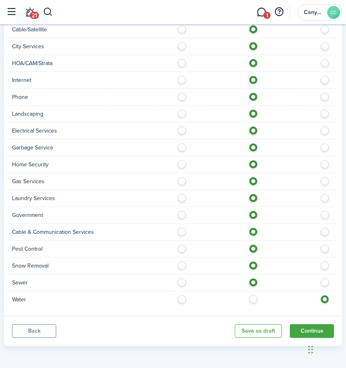
radio input "true"
click at [310, 328] on button "Continue" at bounding box center [312, 331] width 44 height 14
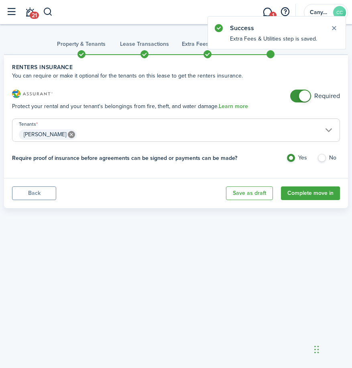
checkbox input "false"
click at [303, 99] on span at bounding box center [304, 95] width 11 height 11
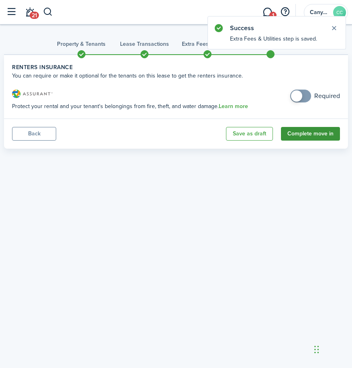
click at [317, 135] on button "Complete move in" at bounding box center [310, 134] width 59 height 14
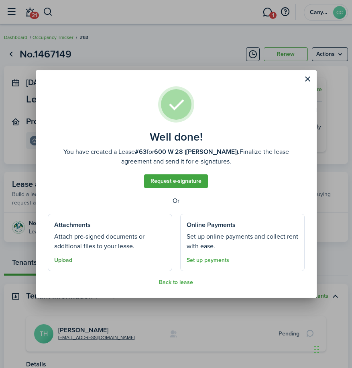
click at [64, 260] on button "Upload" at bounding box center [63, 260] width 18 height 6
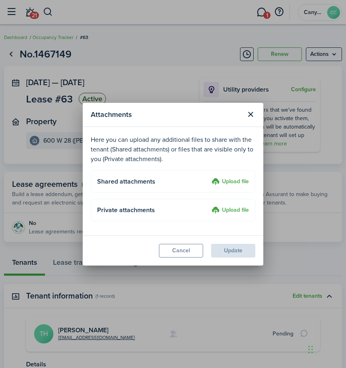
click at [247, 178] on label "Upload file" at bounding box center [230, 182] width 37 height 10
click at [209, 177] on input "Upload file" at bounding box center [209, 177] width 0 height 0
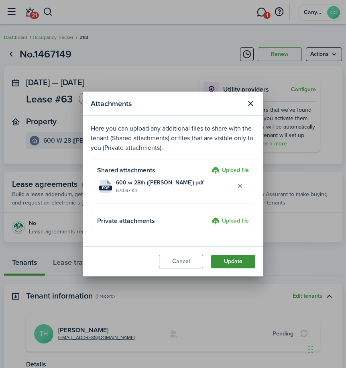
click at [242, 267] on button "Update" at bounding box center [233, 262] width 44 height 14
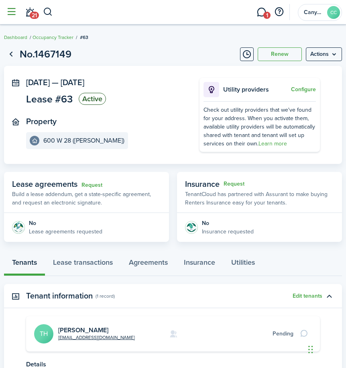
click at [13, 14] on button "button" at bounding box center [11, 11] width 15 height 15
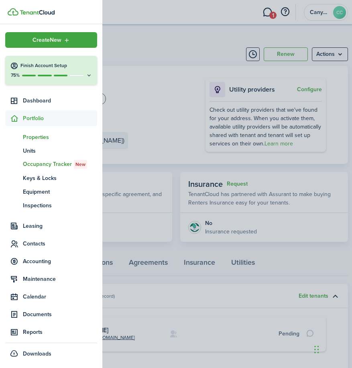
click at [41, 134] on span "Properties" at bounding box center [60, 137] width 74 height 8
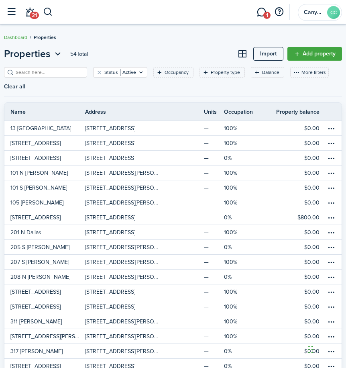
click at [49, 100] on property-list-filter "Status Active Occupancy Property type Balance More filters Save filters Clear a…" at bounding box center [173, 84] width 338 height 35
click at [20, 39] on link "Dashboard" at bounding box center [15, 37] width 23 height 7
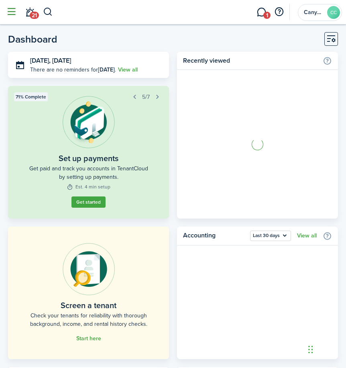
click at [6, 19] on button "button" at bounding box center [11, 11] width 15 height 15
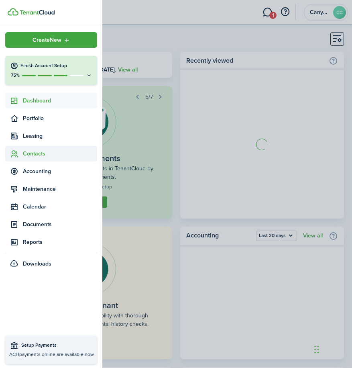
click at [33, 150] on span "Contacts" at bounding box center [60, 153] width 74 height 8
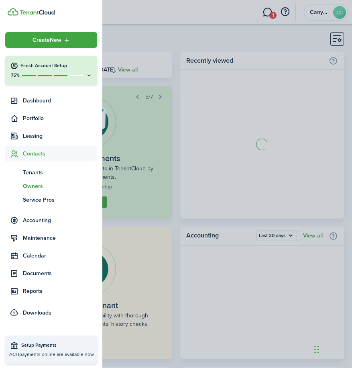
click at [30, 183] on span "Owners" at bounding box center [60, 186] width 74 height 8
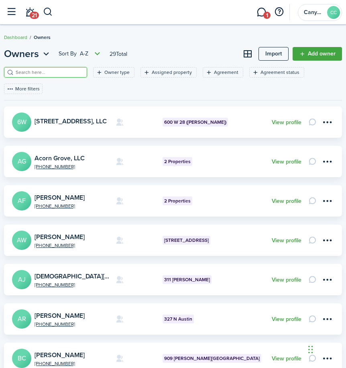
click at [50, 71] on input "search" at bounding box center [49, 73] width 71 height 8
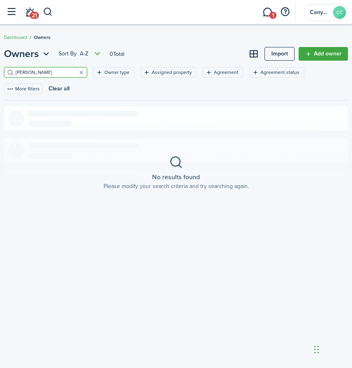
drag, startPoint x: 31, startPoint y: 69, endPoint x: -2, endPoint y: 71, distance: 33.0
click at [0, 71] on html "Create New Finish Account Setup 75% Dashboard Portfolio Leasing Contacts tn Ten…" at bounding box center [176, 184] width 352 height 368
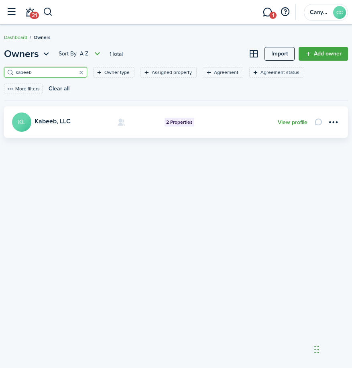
type input "kabeeb"
click at [292, 118] on card-footer "View profile" at bounding box center [293, 122] width 30 height 8
click at [292, 119] on link "View profile" at bounding box center [293, 122] width 30 height 6
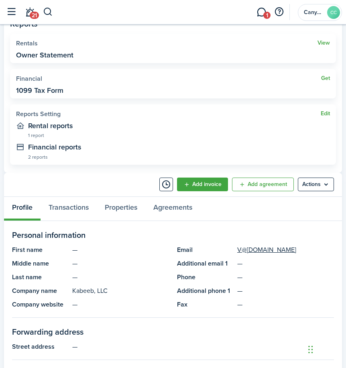
scroll to position [241, 0]
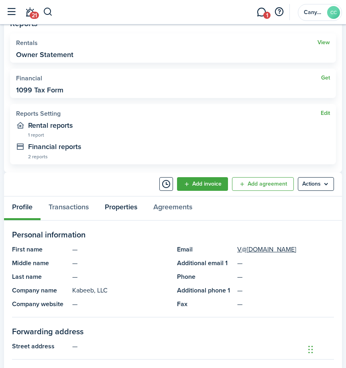
click at [129, 208] on link "Properties" at bounding box center [121, 208] width 49 height 24
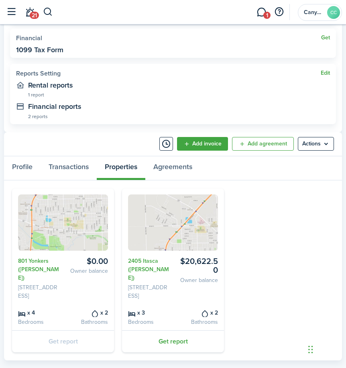
scroll to position [296, 0]
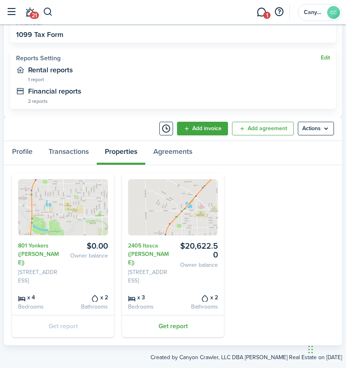
click at [154, 212] on img at bounding box center [173, 207] width 90 height 56
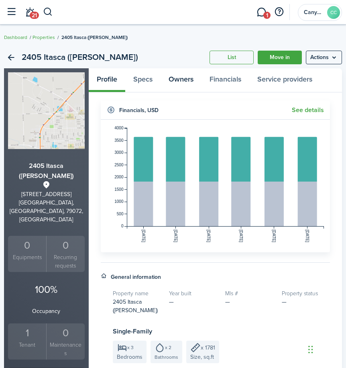
click at [179, 82] on link "Owners" at bounding box center [181, 80] width 41 height 24
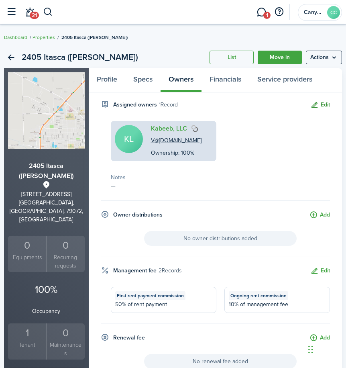
click at [327, 106] on button "Edit" at bounding box center [320, 104] width 20 height 9
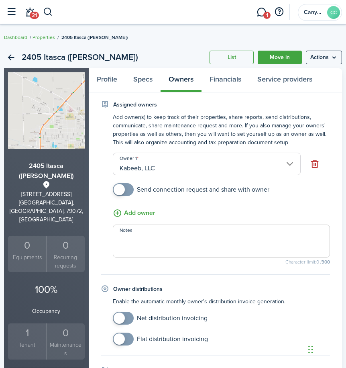
click at [293, 167] on input "Kabeeb, LLC" at bounding box center [207, 164] width 188 height 22
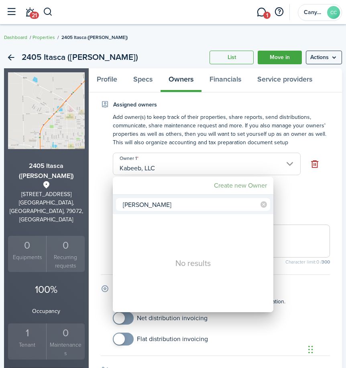
type input "[PERSON_NAME]"
click at [219, 183] on mbsc-button "Create new Owner" at bounding box center [240, 185] width 59 height 14
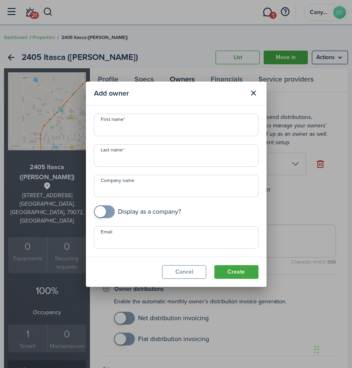
click at [129, 126] on input "First name" at bounding box center [176, 125] width 165 height 22
click at [131, 128] on input "First name" at bounding box center [176, 125] width 165 height 22
type input "[PERSON_NAME] and [PERSON_NAME]"
type input "[PERSON_NAME]"
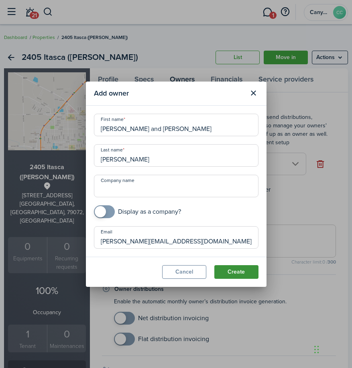
type input "[PERSON_NAME][EMAIL_ADDRESS][DOMAIN_NAME]"
click at [219, 273] on button "Create" at bounding box center [236, 272] width 44 height 14
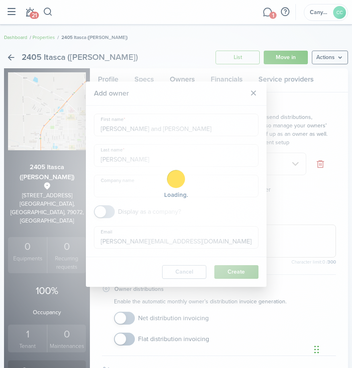
type input "[PERSON_NAME] and [PERSON_NAME]"
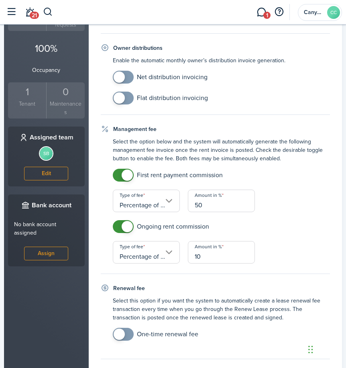
scroll to position [371, 0]
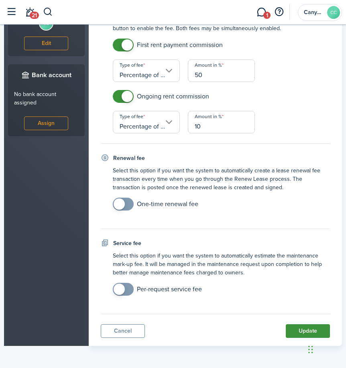
click at [301, 329] on button "Update" at bounding box center [308, 331] width 44 height 14
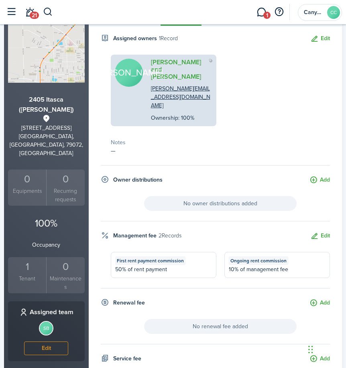
scroll to position [0, 0]
